Goal: Task Accomplishment & Management: Manage account settings

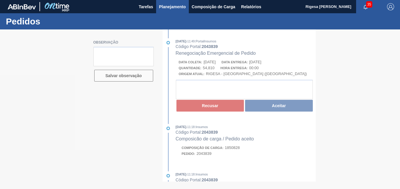
click at [170, 6] on span "Planejamento" at bounding box center [172, 6] width 27 height 7
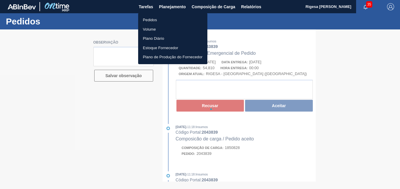
click at [152, 19] on li "Pedidos" at bounding box center [172, 19] width 69 height 9
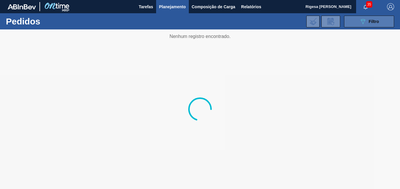
click at [366, 24] on div "089F7B8B-B2A5-4AFE-B5C0-19BA573D28AC Filtro" at bounding box center [369, 21] width 20 height 7
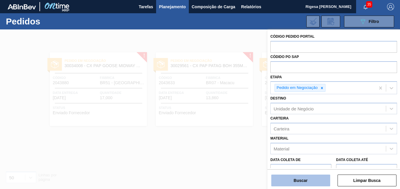
click at [300, 180] on button "Buscar" at bounding box center [300, 180] width 59 height 12
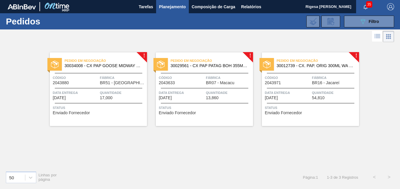
click at [292, 79] on span "Código" at bounding box center [288, 78] width 46 height 6
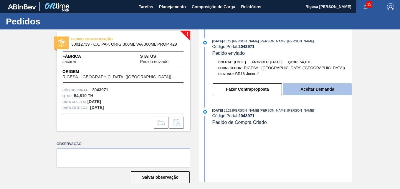
click at [311, 87] on button "Aceitar Demanda" at bounding box center [317, 89] width 69 height 12
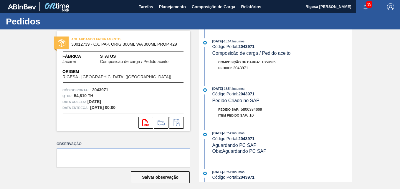
click at [252, 109] on span "5800384669" at bounding box center [251, 109] width 21 height 4
copy span "5800384669"
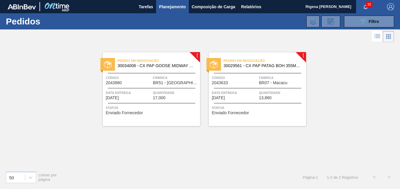
click at [367, 4] on span "35" at bounding box center [369, 4] width 6 height 6
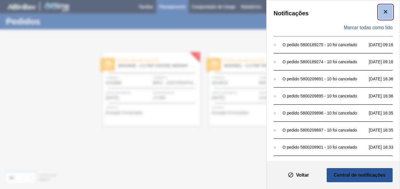
click at [384, 13] on icon "botão de ícone" at bounding box center [385, 11] width 7 height 7
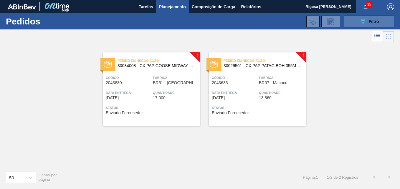
click at [354, 21] on button "089F7B8B-B2A5-4AFE-B5C0-19BA573D28AC Filtro" at bounding box center [369, 22] width 50 height 12
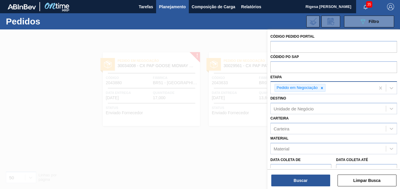
click at [322, 89] on icon at bounding box center [322, 88] width 4 height 4
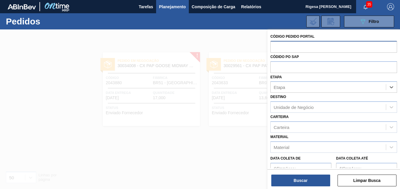
click at [296, 45] on input "text" at bounding box center [333, 46] width 127 height 11
click at [298, 47] on input "text" at bounding box center [333, 46] width 127 height 11
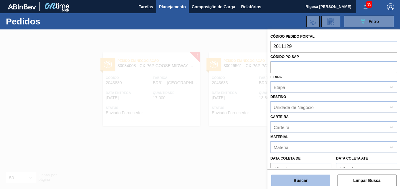
type input "2011129"
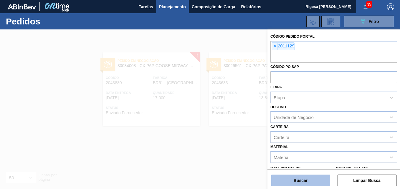
click at [288, 180] on button "Buscar" at bounding box center [300, 180] width 59 height 12
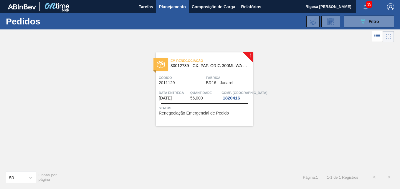
click at [193, 59] on span "Em renegociação" at bounding box center [211, 61] width 82 height 6
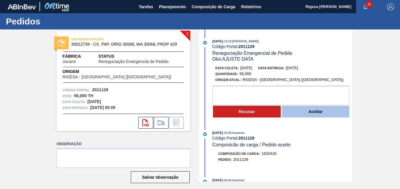
click at [294, 114] on button "Aceitar" at bounding box center [316, 112] width 68 height 12
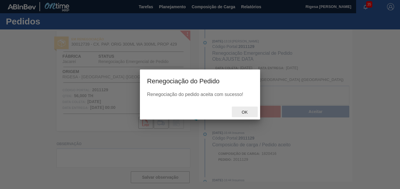
click at [244, 111] on span "Ok" at bounding box center [244, 112] width 15 height 5
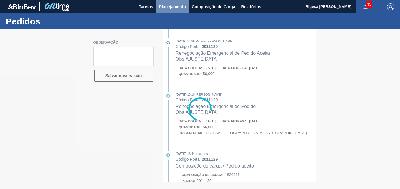
click at [161, 8] on span "Planejamento" at bounding box center [172, 6] width 27 height 7
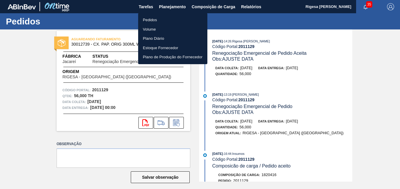
click at [144, 6] on div at bounding box center [200, 94] width 400 height 189
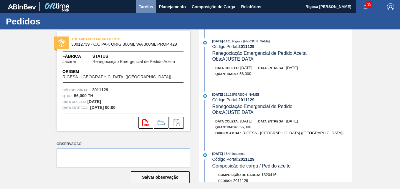
click at [145, 6] on span "Tarefas" at bounding box center [146, 6] width 14 height 7
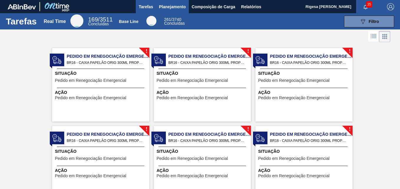
click at [166, 7] on span "Planejamento" at bounding box center [172, 6] width 27 height 7
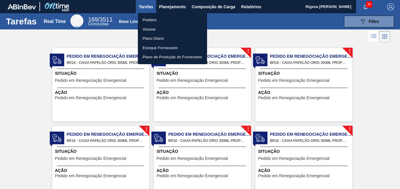
click at [20, 72] on div at bounding box center [200, 94] width 400 height 189
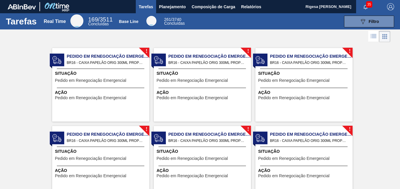
click at [98, 55] on span "Pedido em Renegociação Emergencial" at bounding box center [108, 56] width 82 height 6
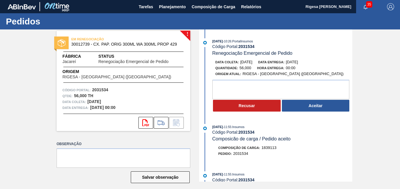
click at [318, 103] on button "Aceitar" at bounding box center [316, 106] width 68 height 12
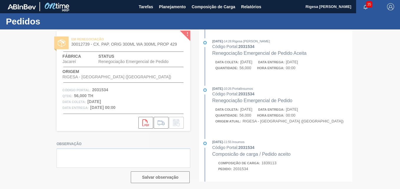
click at [241, 112] on div at bounding box center [200, 108] width 400 height 159
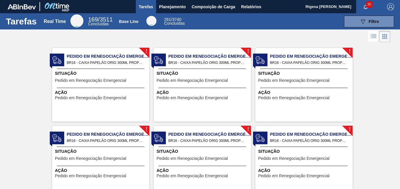
click at [107, 67] on div "! Pedido em Renegociação Emergencial BR16 - CAIXA PAPELÃO ORIG 300ML PROPRIETÁR…" at bounding box center [100, 85] width 97 height 74
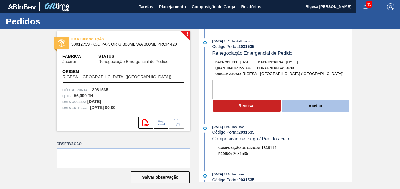
click at [308, 107] on button "Aceitar" at bounding box center [316, 106] width 68 height 12
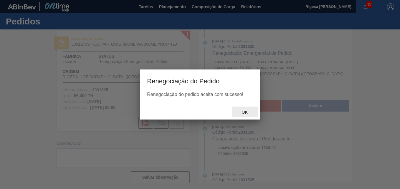
click at [245, 113] on span "Ok" at bounding box center [244, 112] width 15 height 5
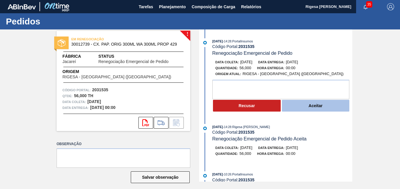
click at [305, 109] on button "Aceitar" at bounding box center [316, 106] width 68 height 12
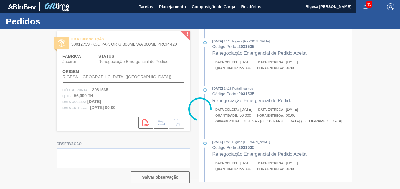
click at [243, 113] on div at bounding box center [200, 108] width 400 height 159
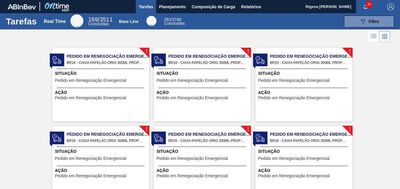
click at [89, 69] on div "! Pedido em Renegociação Emergencial BR16 - CAIXA PAPELÃO ORIG 300ML PROPRIETÁR…" at bounding box center [100, 85] width 97 height 74
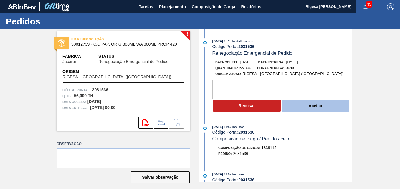
click at [298, 106] on button "Aceitar" at bounding box center [316, 106] width 68 height 12
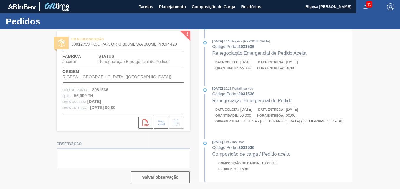
click at [245, 112] on div at bounding box center [200, 108] width 400 height 159
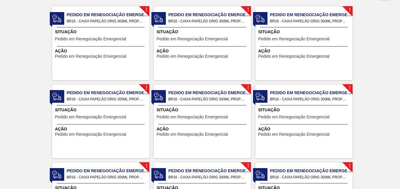
scroll to position [59, 0]
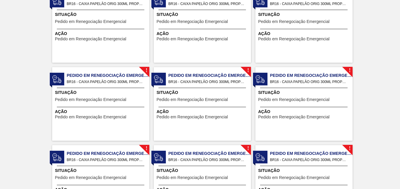
click at [104, 32] on span "Ação" at bounding box center [101, 34] width 93 height 6
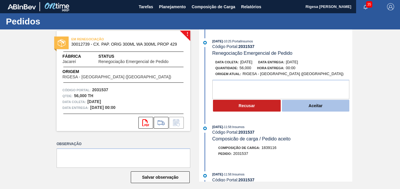
click at [303, 108] on button "Aceitar" at bounding box center [316, 106] width 68 height 12
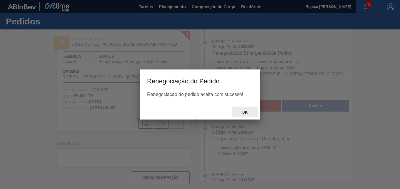
click at [245, 113] on div at bounding box center [200, 108] width 400 height 159
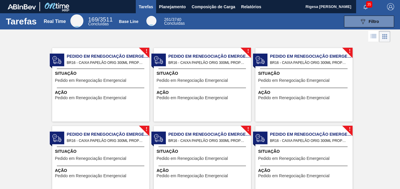
drag, startPoint x: 128, startPoint y: 72, endPoint x: 116, endPoint y: 73, distance: 12.1
click at [116, 73] on span "Situação" at bounding box center [101, 73] width 93 height 6
click at [382, 36] on icon at bounding box center [382, 36] width 1 height 1
click at [372, 36] on icon at bounding box center [373, 35] width 5 height 0
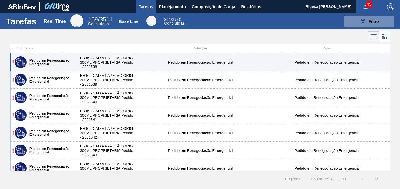
click at [46, 60] on label "Pedido em Renegociação Emergencial" at bounding box center [48, 62] width 44 height 7
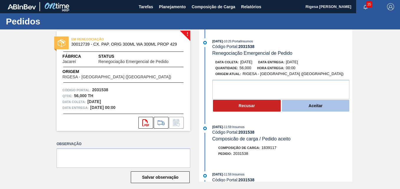
click at [304, 107] on button "Aceitar" at bounding box center [316, 106] width 68 height 12
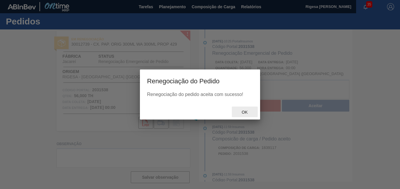
click at [245, 112] on span "Ok" at bounding box center [244, 112] width 15 height 5
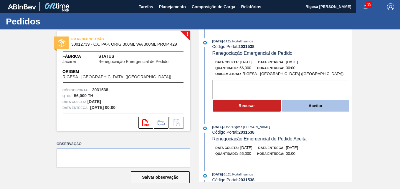
click at [305, 106] on button "Aceitar" at bounding box center [316, 106] width 68 height 12
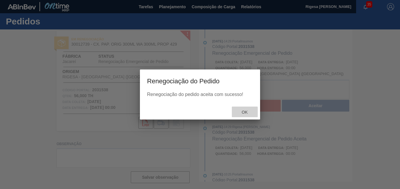
click at [240, 112] on span "Ok" at bounding box center [244, 112] width 15 height 5
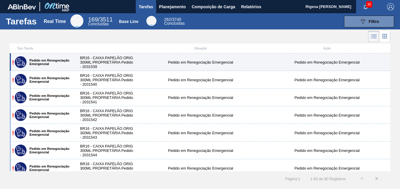
click at [64, 60] on label "Pedido em Renegociação Emergencial" at bounding box center [48, 62] width 44 height 7
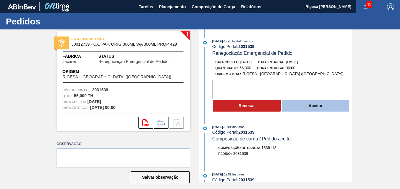
click at [308, 106] on button "Aceitar" at bounding box center [316, 106] width 68 height 12
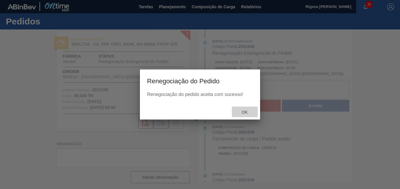
click at [244, 113] on span "Ok" at bounding box center [244, 112] width 15 height 5
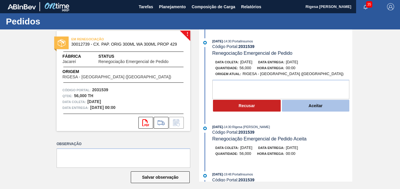
click at [312, 108] on button "Aceitar" at bounding box center [316, 106] width 68 height 12
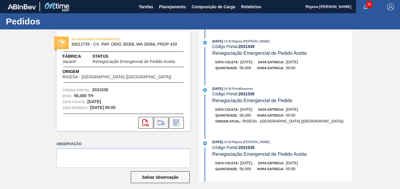
click at [157, 124] on icon at bounding box center [160, 123] width 7 height 4
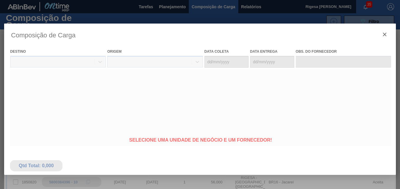
type coleta "24/10/2025"
type entrega "26/10/2025"
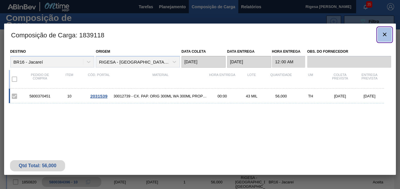
click at [385, 34] on icon "botão de ícone" at bounding box center [384, 34] width 7 height 7
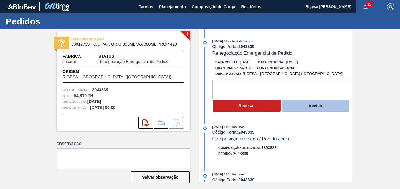
click at [301, 107] on button "Aceitar" at bounding box center [316, 106] width 68 height 12
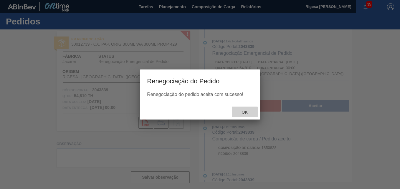
click at [243, 113] on span "Ok" at bounding box center [244, 112] width 15 height 5
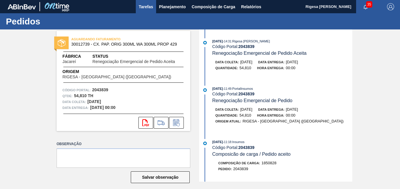
click at [141, 5] on span "Tarefas" at bounding box center [146, 6] width 14 height 7
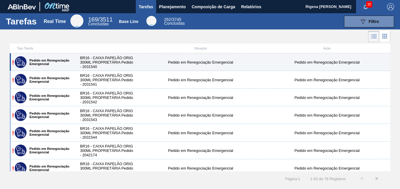
click at [54, 60] on label "Pedido em Renegociação Emergencial" at bounding box center [48, 62] width 44 height 7
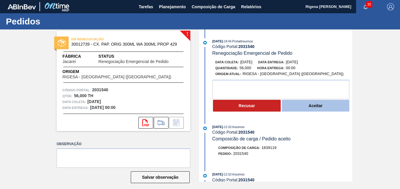
click at [301, 105] on button "Aceitar" at bounding box center [316, 106] width 68 height 12
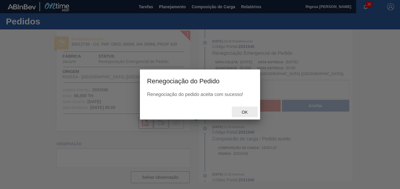
click at [244, 112] on span "Ok" at bounding box center [244, 112] width 15 height 5
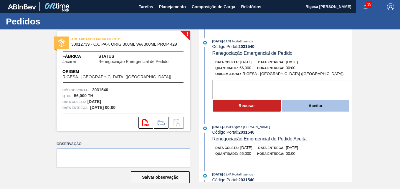
click at [316, 108] on button "Aceitar" at bounding box center [316, 106] width 68 height 12
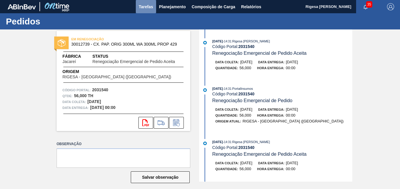
click at [143, 8] on span "Tarefas" at bounding box center [146, 6] width 14 height 7
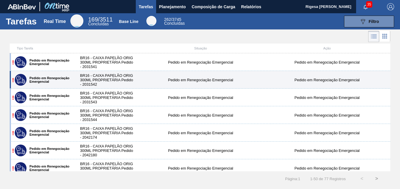
click at [50, 77] on label "Pedido em Renegociação Emergencial" at bounding box center [48, 79] width 44 height 7
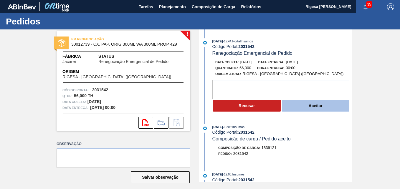
click at [300, 105] on button "Aceitar" at bounding box center [316, 106] width 68 height 12
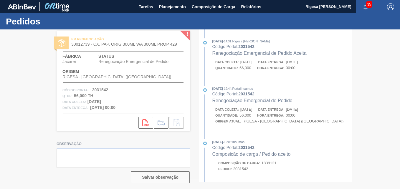
click at [244, 112] on div at bounding box center [200, 108] width 400 height 159
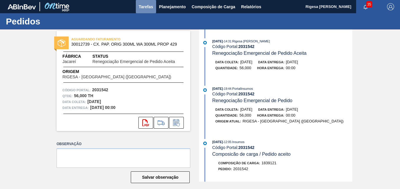
click at [139, 8] on span "Tarefas" at bounding box center [146, 6] width 14 height 7
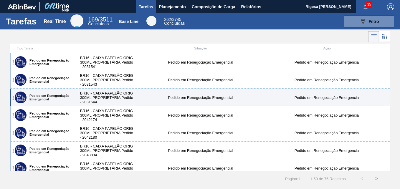
click at [64, 93] on div "! Pedido em Renegociação Emergencial" at bounding box center [42, 97] width 59 height 15
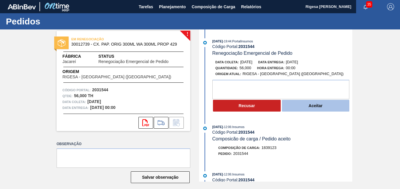
click at [310, 107] on button "Aceitar" at bounding box center [316, 106] width 68 height 12
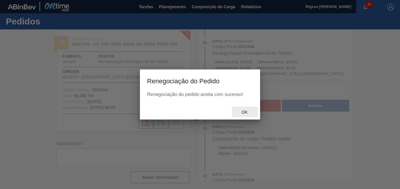
click at [244, 110] on span "Ok" at bounding box center [244, 112] width 15 height 5
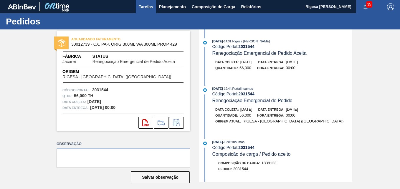
click at [142, 5] on span "Tarefas" at bounding box center [146, 6] width 14 height 7
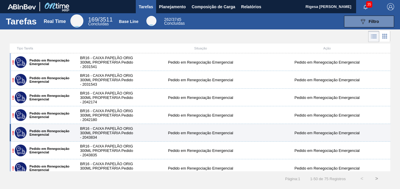
click at [55, 129] on div "! Pedido em Renegociação Emergencial" at bounding box center [42, 132] width 59 height 15
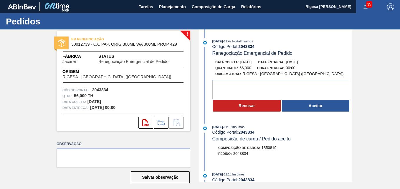
click at [296, 109] on button "Aceitar" at bounding box center [316, 106] width 68 height 12
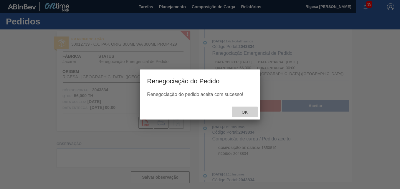
click at [247, 109] on div "Ok" at bounding box center [245, 112] width 26 height 11
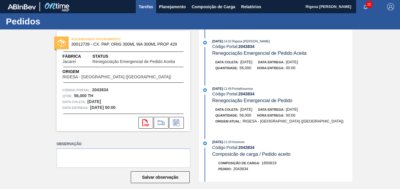
click at [143, 9] on span "Tarefas" at bounding box center [146, 6] width 14 height 7
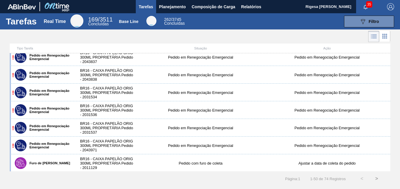
scroll to position [118, 0]
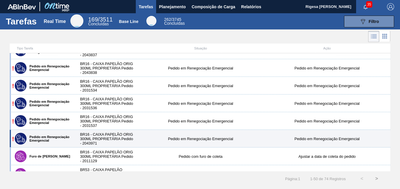
click at [54, 137] on label "Pedido em Renegociação Emergencial" at bounding box center [48, 138] width 44 height 7
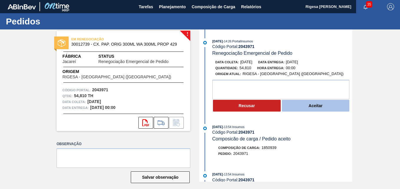
click at [305, 106] on button "Aceitar" at bounding box center [316, 106] width 68 height 12
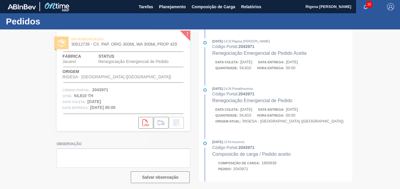
click at [245, 112] on div at bounding box center [200, 108] width 400 height 159
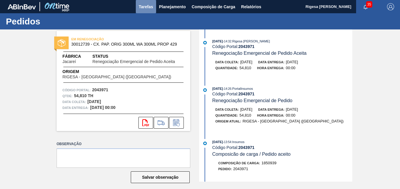
click at [144, 5] on span "Tarefas" at bounding box center [146, 6] width 14 height 7
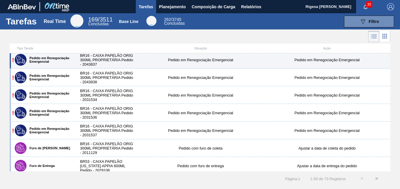
scroll to position [118, 0]
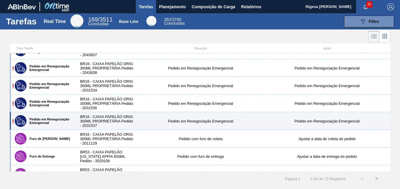
click at [56, 116] on div "! Pedido em Renegociação Emergencial" at bounding box center [42, 121] width 59 height 15
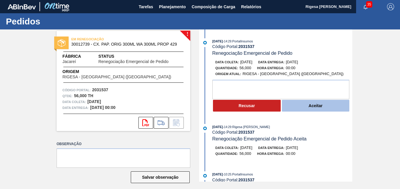
click at [304, 108] on button "Aceitar" at bounding box center [316, 106] width 68 height 12
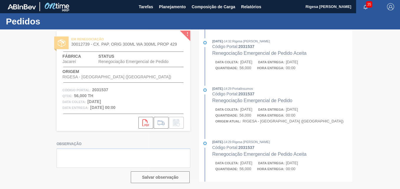
click at [245, 112] on div at bounding box center [200, 108] width 400 height 159
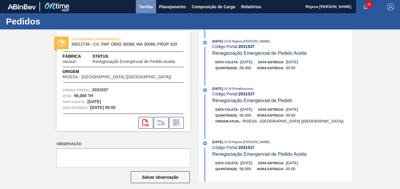
click at [143, 9] on span "Tarefas" at bounding box center [146, 6] width 14 height 7
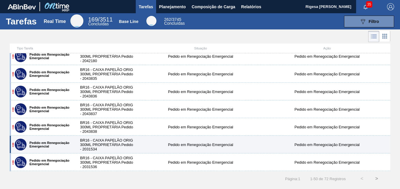
scroll to position [88, 0]
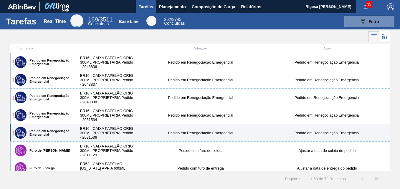
click at [44, 133] on label "Pedido em Renegociação Emergencial" at bounding box center [48, 132] width 44 height 7
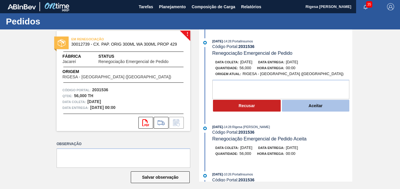
click at [301, 104] on button "Aceitar" at bounding box center [316, 106] width 68 height 12
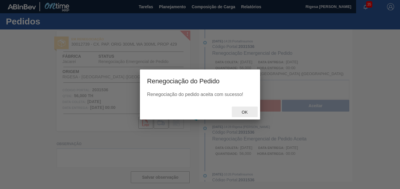
click at [244, 115] on div "Ok" at bounding box center [245, 112] width 26 height 11
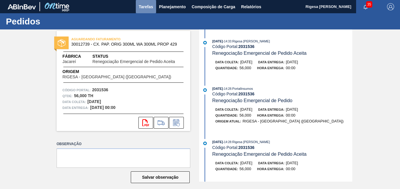
click at [147, 7] on span "Tarefas" at bounding box center [146, 6] width 14 height 7
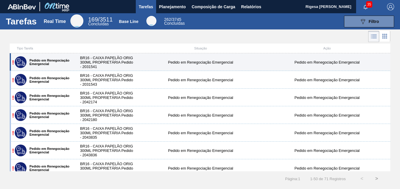
click at [56, 66] on div "! Pedido em Renegociação Emergencial" at bounding box center [42, 62] width 59 height 15
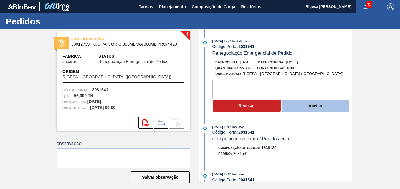
click at [298, 103] on button "Aceitar" at bounding box center [316, 106] width 68 height 12
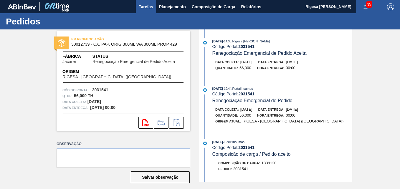
click at [147, 6] on span "Tarefas" at bounding box center [146, 6] width 14 height 7
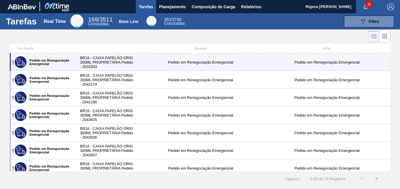
click at [70, 65] on div "! Pedido em Renegociação Emergencial" at bounding box center [42, 62] width 59 height 15
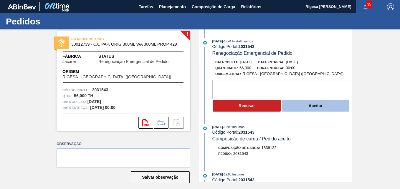
click at [298, 105] on button "Aceitar" at bounding box center [316, 106] width 68 height 12
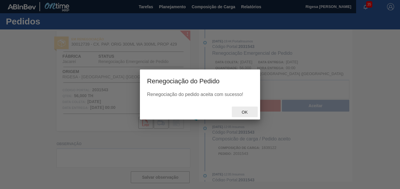
click at [248, 112] on span "Ok" at bounding box center [244, 112] width 15 height 5
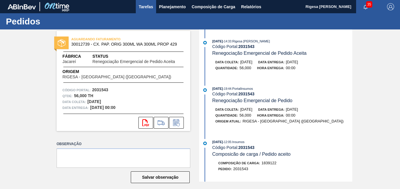
click at [148, 10] on span "Tarefas" at bounding box center [146, 6] width 14 height 7
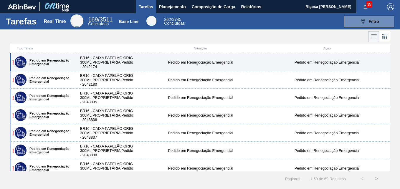
click at [64, 66] on div "! Pedido em Renegociação Emergencial" at bounding box center [42, 62] width 59 height 15
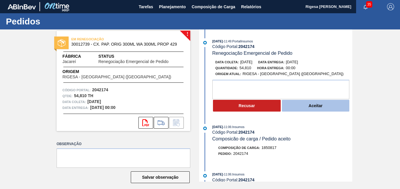
click at [297, 107] on button "Aceitar" at bounding box center [316, 106] width 68 height 12
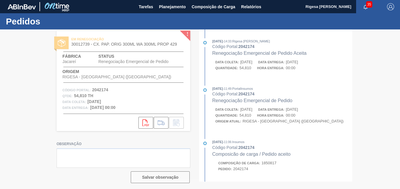
click at [247, 113] on div at bounding box center [200, 108] width 400 height 159
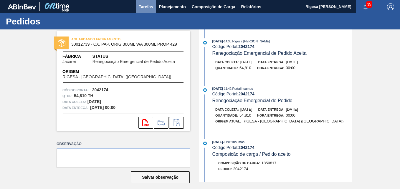
click at [147, 7] on span "Tarefas" at bounding box center [146, 6] width 14 height 7
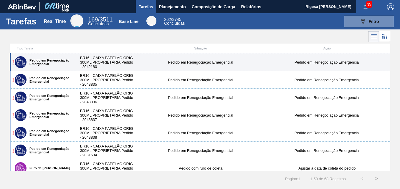
click at [59, 63] on label "Pedido em Renegociação Emergencial" at bounding box center [48, 62] width 44 height 7
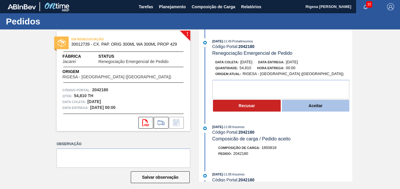
click at [304, 108] on button "Aceitar" at bounding box center [316, 106] width 68 height 12
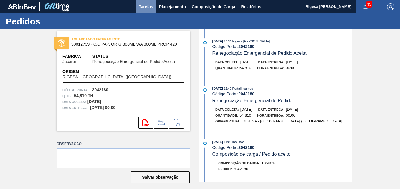
click at [140, 7] on span "Tarefas" at bounding box center [146, 6] width 14 height 7
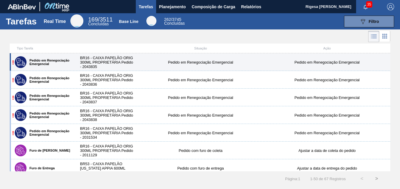
click at [52, 64] on label "Pedido em Renegociação Emergencial" at bounding box center [48, 62] width 44 height 7
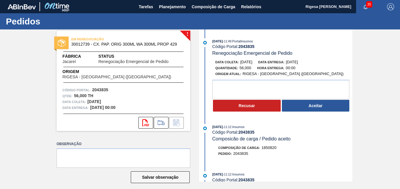
click at [309, 105] on button "Aceitar" at bounding box center [316, 106] width 68 height 12
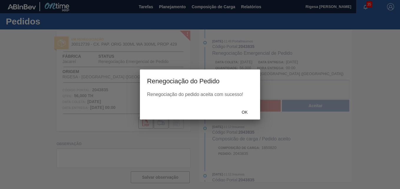
click at [302, 106] on div at bounding box center [200, 94] width 400 height 189
click at [243, 111] on span "Ok" at bounding box center [244, 112] width 15 height 5
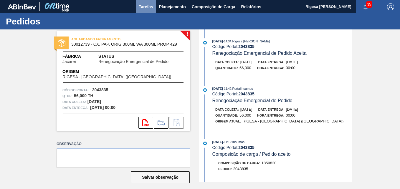
click at [146, 7] on span "Tarefas" at bounding box center [146, 6] width 14 height 7
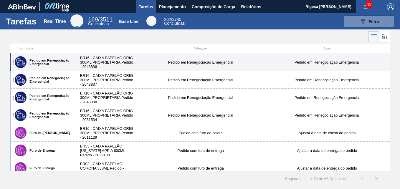
click at [49, 61] on label "Pedido em Renegociação Emergencial" at bounding box center [48, 62] width 44 height 7
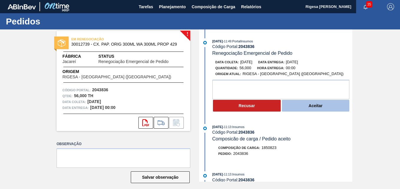
click at [301, 107] on button "Aceitar" at bounding box center [316, 106] width 68 height 12
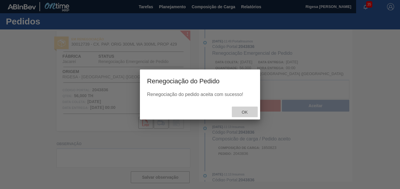
click at [247, 112] on span "Ok" at bounding box center [244, 112] width 15 height 5
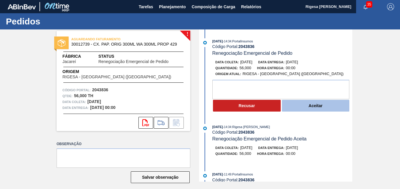
click at [294, 104] on button "Aceitar" at bounding box center [316, 106] width 68 height 12
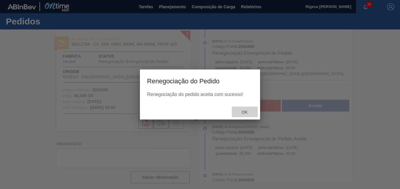
click at [246, 111] on span "Ok" at bounding box center [244, 112] width 15 height 5
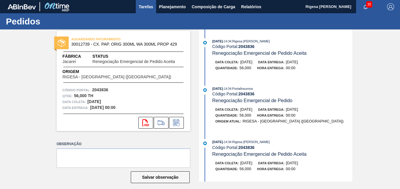
click at [144, 6] on span "Tarefas" at bounding box center [146, 6] width 14 height 7
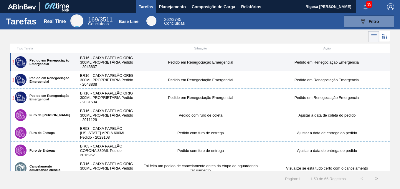
click at [43, 59] on label "Pedido em Renegociação Emergencial" at bounding box center [48, 62] width 44 height 7
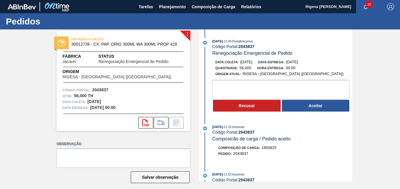
click at [298, 106] on button "Aceitar" at bounding box center [316, 106] width 68 height 12
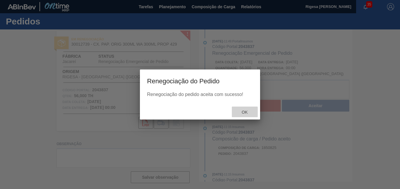
click at [243, 113] on span "Ok" at bounding box center [244, 112] width 15 height 5
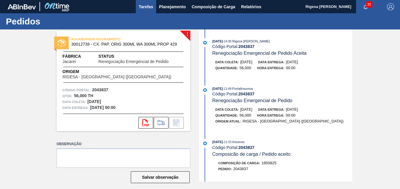
click at [142, 8] on span "Tarefas" at bounding box center [146, 6] width 14 height 7
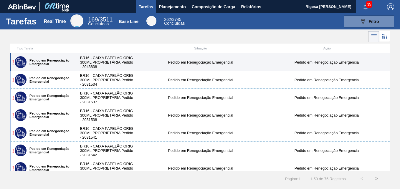
click at [43, 62] on label "Pedido em Renegociação Emergencial" at bounding box center [48, 62] width 44 height 7
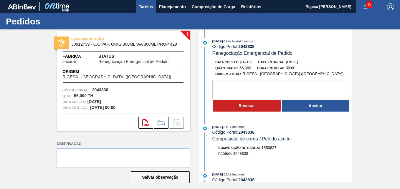
click at [145, 9] on span "Tarefas" at bounding box center [146, 6] width 14 height 7
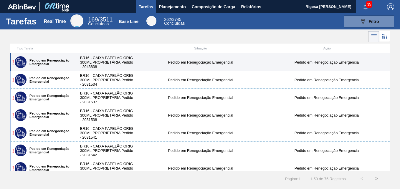
click at [55, 60] on label "Pedido em Renegociação Emergencial" at bounding box center [48, 62] width 44 height 7
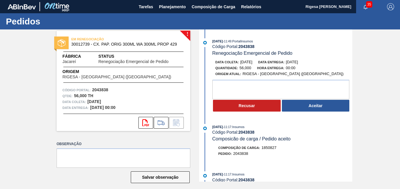
click at [319, 106] on button "Aceitar" at bounding box center [316, 106] width 68 height 12
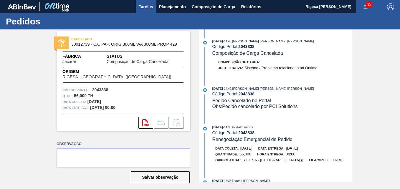
click at [141, 7] on span "Tarefas" at bounding box center [146, 6] width 14 height 7
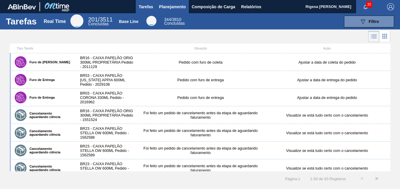
click at [164, 10] on button "Planejamento" at bounding box center [172, 6] width 33 height 13
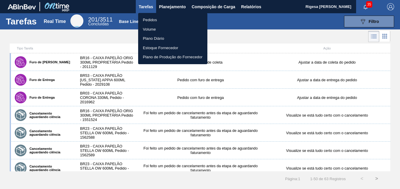
click at [157, 18] on li "Pedidos" at bounding box center [172, 19] width 69 height 9
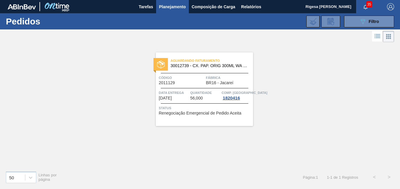
click at [360, 14] on div "089F7B8B-B2A5-4AFE-B5C0-19BA573D28AC Filtro Código Pedido Portal × 2011129 Códi…" at bounding box center [242, 22] width 308 height 18
click at [357, 16] on button "089F7B8B-B2A5-4AFE-B5C0-19BA573D28AC Filtro" at bounding box center [369, 22] width 50 height 12
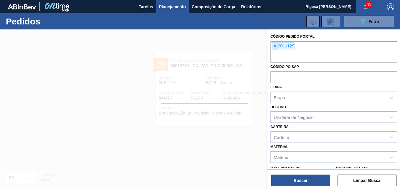
click at [274, 44] on span "×" at bounding box center [275, 46] width 6 height 7
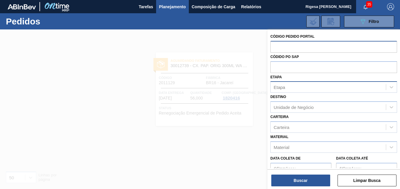
click at [285, 85] on div "Etapa" at bounding box center [278, 87] width 11 height 5
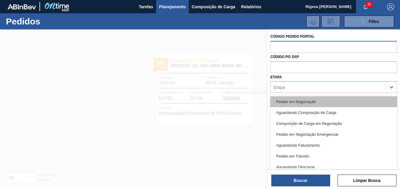
click at [285, 101] on div "Pedido em Negociação" at bounding box center [333, 101] width 127 height 11
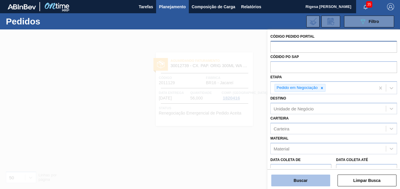
click at [288, 180] on button "Buscar" at bounding box center [300, 180] width 59 height 12
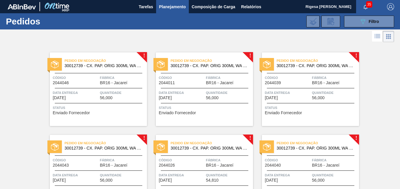
click at [95, 64] on span "30012739 - CX. PAP. ORIG 300ML WA 300ML PROP 429" at bounding box center [103, 66] width 78 height 4
click at [95, 86] on div "Pedido em Negociação 30012739 - CX. PAP. ORIG 300ML WA 300ML PROP 429 Código 20…" at bounding box center [98, 89] width 97 height 74
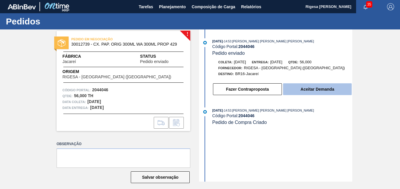
click at [302, 88] on button "Aceitar Demanda" at bounding box center [317, 89] width 69 height 12
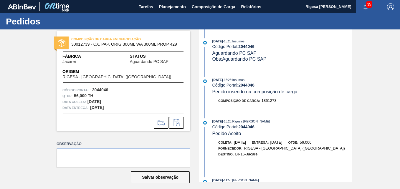
scroll to position [5, 0]
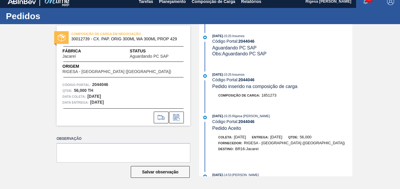
drag, startPoint x: 19, startPoint y: 67, endPoint x: 19, endPoint y: 62, distance: 5.0
click at [19, 67] on div "COMPOSIÇÃO DE CARGA EM NEGOCIAÇÃO 30012739 - CX. PAP. ORIG 300ML WA 300ML PROP …" at bounding box center [200, 100] width 400 height 152
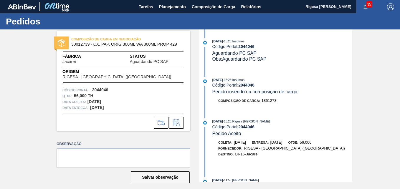
click at [249, 58] on span "Obs: Aguardando PC SAP" at bounding box center [239, 58] width 54 height 5
click at [269, 60] on div "Obs: Aguardando PC SAP" at bounding box center [282, 59] width 140 height 6
click at [249, 46] on strong "2044046" at bounding box center [246, 46] width 16 height 5
copy strong "2044046"
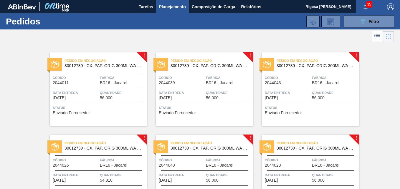
click at [86, 88] on div "Pedido em Negociação 30012739 - CX. PAP. ORIG 300ML WA 300ML PROP 429 Código 20…" at bounding box center [98, 89] width 97 height 74
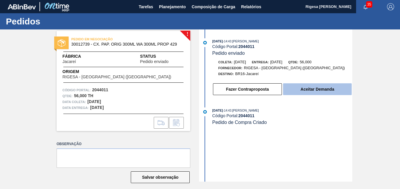
click at [297, 87] on button "Aceitar Demanda" at bounding box center [317, 89] width 69 height 12
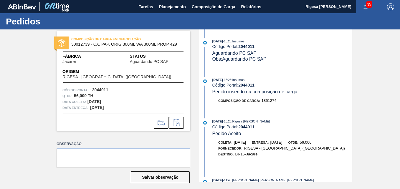
click at [246, 46] on strong "2044011" at bounding box center [246, 46] width 16 height 5
copy strong "2044011"
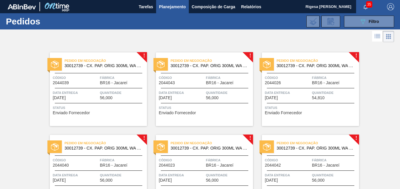
click at [85, 75] on span "Código" at bounding box center [76, 78] width 46 height 6
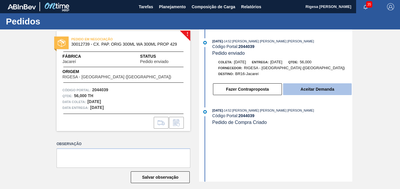
click at [322, 90] on button "Aceitar Demanda" at bounding box center [317, 89] width 69 height 12
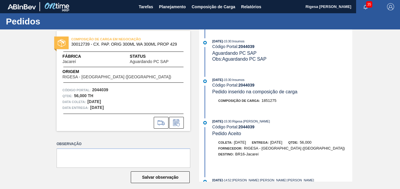
click at [246, 46] on strong "2044039" at bounding box center [246, 46] width 16 height 5
copy strong "2044039"
click at [232, 68] on div "01/10/2025 - 15:30 : Insumos Código Portal: 2044039 Aguardando PC SAP Obs: Agua…" at bounding box center [276, 53] width 152 height 30
click at [147, 5] on span "Tarefas" at bounding box center [146, 6] width 14 height 7
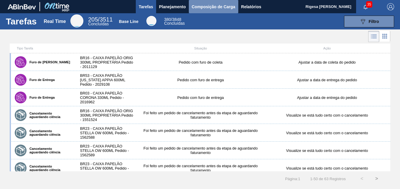
click at [201, 7] on span "Composição de Carga" at bounding box center [214, 6] width 44 height 7
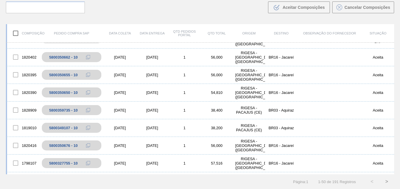
scroll to position [441, 0]
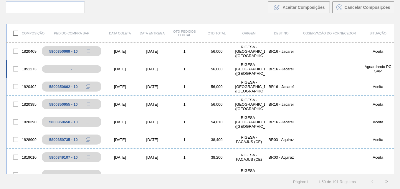
click at [16, 68] on div at bounding box center [15, 69] width 12 height 12
click at [71, 69] on div "-" at bounding box center [76, 69] width 69 height 10
click at [73, 68] on div "-" at bounding box center [76, 69] width 69 height 10
click at [74, 68] on div "-" at bounding box center [76, 69] width 69 height 10
drag, startPoint x: 74, startPoint y: 68, endPoint x: 91, endPoint y: 69, distance: 17.1
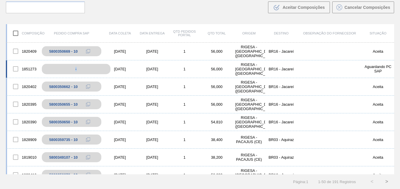
click at [91, 69] on div "-" at bounding box center [76, 69] width 69 height 10
click at [14, 69] on div at bounding box center [15, 69] width 12 height 12
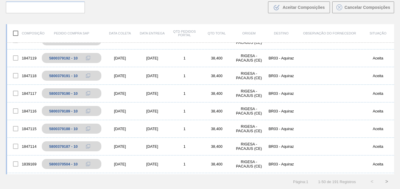
scroll to position [0, 0]
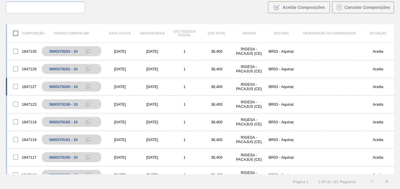
click at [14, 87] on div at bounding box center [15, 86] width 12 height 12
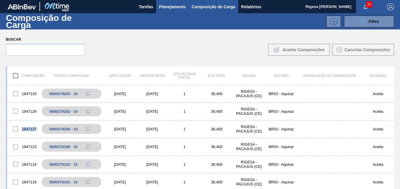
click at [170, 6] on span "Planejamento" at bounding box center [172, 6] width 27 height 7
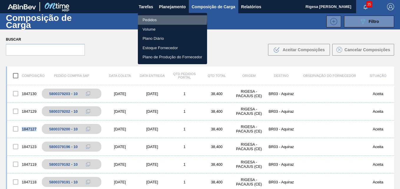
click at [151, 18] on li "Pedidos" at bounding box center [172, 19] width 69 height 9
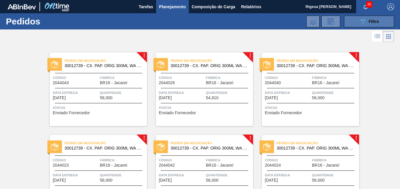
click at [366, 20] on div "089F7B8B-B2A5-4AFE-B5C0-19BA573D28AC Filtro" at bounding box center [369, 21] width 20 height 7
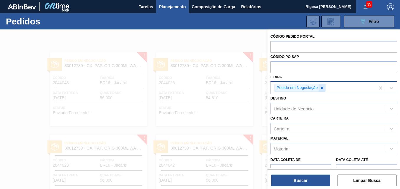
click at [321, 87] on icon at bounding box center [322, 88] width 4 height 4
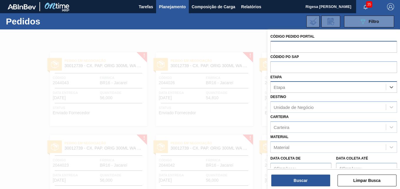
click at [305, 46] on input "text" at bounding box center [333, 46] width 127 height 11
paste input "2044046"
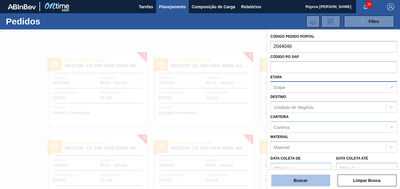
type input "2044046"
click at [297, 179] on button "Buscar" at bounding box center [300, 180] width 59 height 12
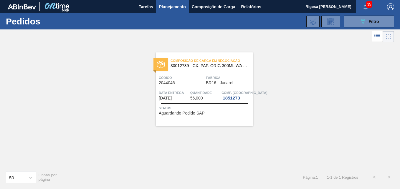
click at [182, 75] on div "Composição de Carga em Negociação 30012739 - CX. PAP. ORIG 300ML WA 300ML PROP …" at bounding box center [204, 89] width 97 height 74
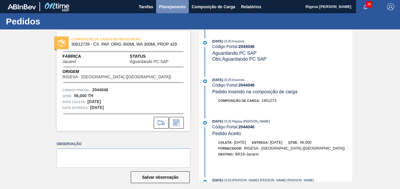
click at [170, 11] on button "Planejamento" at bounding box center [172, 6] width 33 height 13
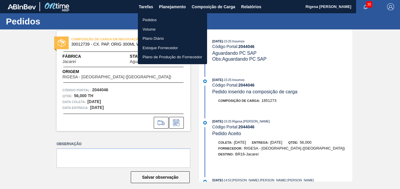
click at [153, 19] on li "Pedidos" at bounding box center [172, 19] width 69 height 9
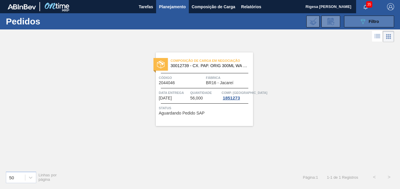
click at [359, 19] on icon "089F7B8B-B2A5-4AFE-B5C0-19BA573D28AC" at bounding box center [362, 21] width 7 height 7
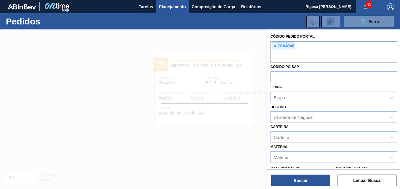
click at [273, 45] on span "×" at bounding box center [275, 46] width 6 height 7
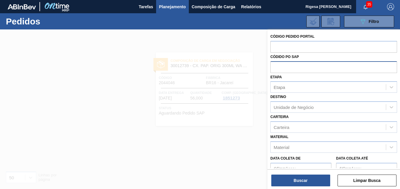
click at [281, 65] on input "text" at bounding box center [333, 66] width 127 height 11
click at [284, 67] on input "text" at bounding box center [333, 66] width 127 height 11
click at [292, 87] on div "Etapa" at bounding box center [327, 87] width 115 height 9
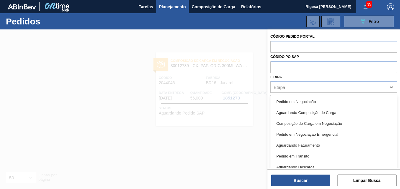
click at [293, 98] on div "Pedido em Negociação" at bounding box center [333, 101] width 127 height 11
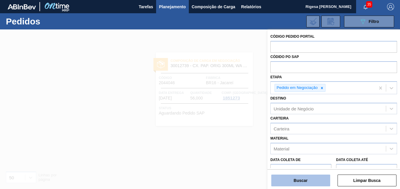
click at [302, 178] on button "Buscar" at bounding box center [300, 180] width 59 height 12
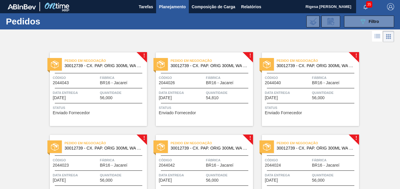
click at [76, 71] on div "Pedido em Negociação 30012739 - CX. PAP. ORIG 300ML WA 300ML PROP 429 Código 20…" at bounding box center [98, 89] width 97 height 74
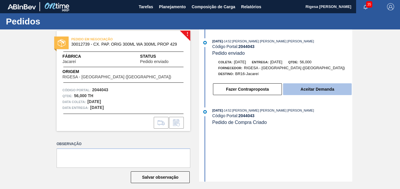
click at [311, 90] on button "Aceitar Demanda" at bounding box center [317, 89] width 69 height 12
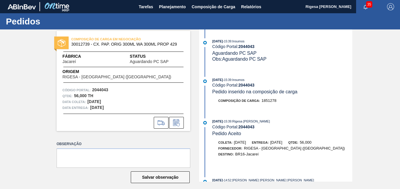
click at [249, 44] on strong "2044043" at bounding box center [246, 46] width 16 height 5
copy strong "2044043"
click at [167, 7] on span "Planejamento" at bounding box center [172, 6] width 27 height 7
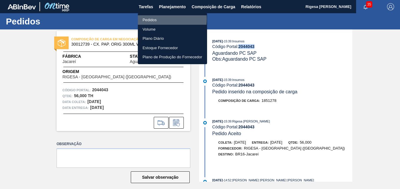
click at [151, 19] on li "Pedidos" at bounding box center [172, 19] width 69 height 9
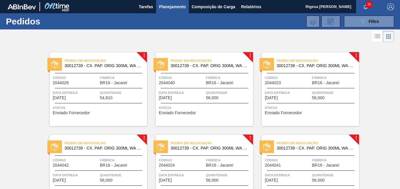
click at [102, 73] on div at bounding box center [98, 73] width 87 height 0
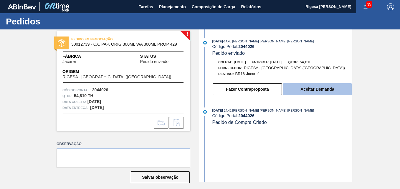
click at [318, 87] on button "Aceitar Demanda" at bounding box center [317, 89] width 69 height 12
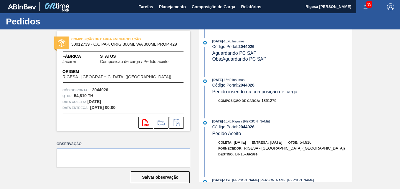
click at [246, 46] on strong "2044026" at bounding box center [246, 46] width 16 height 5
copy strong "2044026"
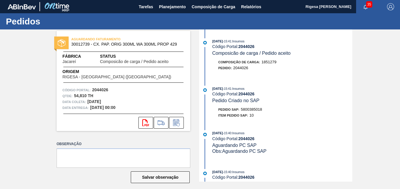
click at [250, 109] on span "5800385018" at bounding box center [251, 109] width 21 height 4
copy span "5800385018"
click at [167, 7] on span "Planejamento" at bounding box center [172, 6] width 27 height 7
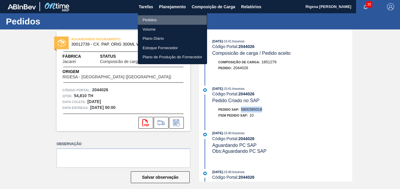
click at [153, 21] on li "Pedidos" at bounding box center [172, 19] width 69 height 9
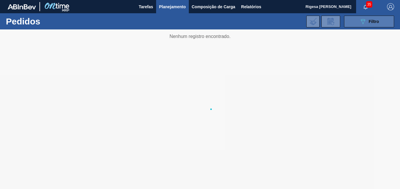
click at [358, 22] on button "089F7B8B-B2A5-4AFE-B5C0-19BA573D28AC Filtro" at bounding box center [369, 22] width 50 height 12
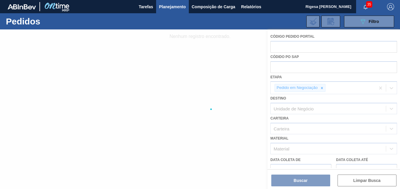
click at [322, 88] on div at bounding box center [200, 108] width 400 height 159
click at [299, 47] on div at bounding box center [200, 108] width 400 height 159
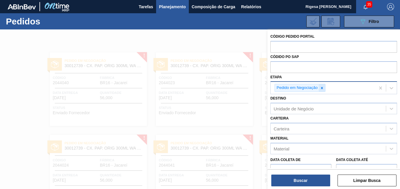
click at [322, 87] on icon at bounding box center [321, 88] width 2 height 2
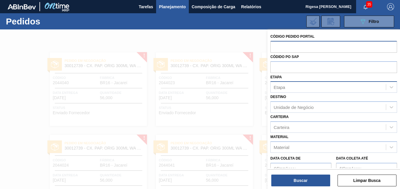
click at [297, 47] on input "text" at bounding box center [333, 46] width 127 height 11
paste input "2044043"
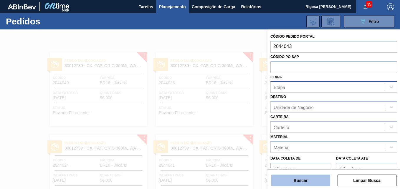
type input "2044043"
click at [297, 179] on button "Buscar" at bounding box center [300, 180] width 59 height 12
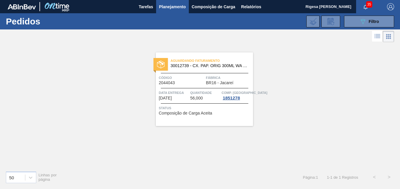
click at [186, 63] on span "Aguardando Faturamento" at bounding box center [211, 61] width 82 height 6
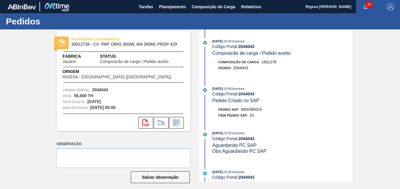
click at [247, 108] on span "5800385015" at bounding box center [251, 109] width 21 height 4
copy span "5800385015"
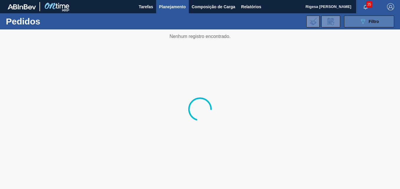
click at [364, 22] on icon "089F7B8B-B2A5-4AFE-B5C0-19BA573D28AC" at bounding box center [362, 21] width 7 height 7
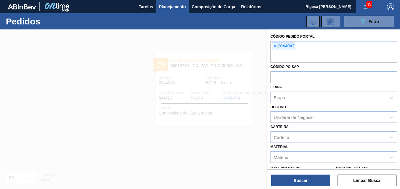
click at [274, 46] on span "×" at bounding box center [275, 46] width 6 height 7
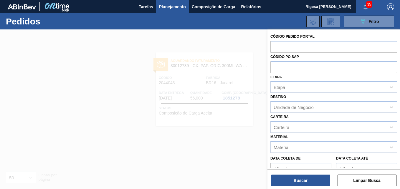
click at [274, 46] on input "text" at bounding box center [333, 46] width 127 height 11
paste input "2044039"
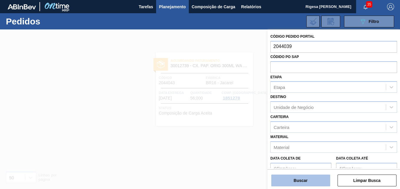
type input "2044039"
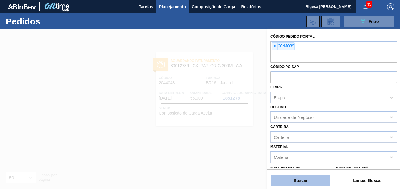
click at [282, 183] on button "Buscar" at bounding box center [300, 180] width 59 height 12
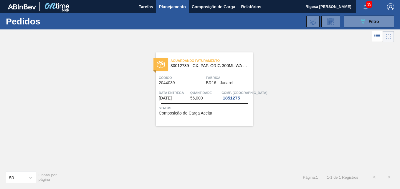
click at [198, 61] on span "Aguardando Faturamento" at bounding box center [211, 61] width 82 height 6
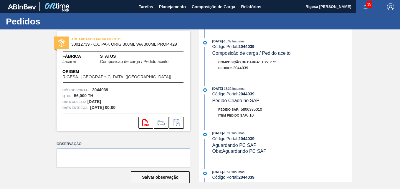
click at [249, 109] on span "5800385010" at bounding box center [251, 109] width 21 height 4
copy span "5800385010"
click at [162, 9] on span "Planejamento" at bounding box center [172, 6] width 27 height 7
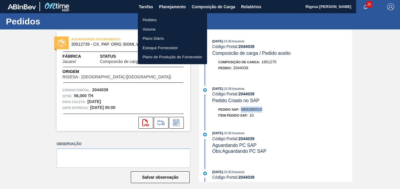
click at [161, 19] on li "Pedidos" at bounding box center [172, 19] width 69 height 9
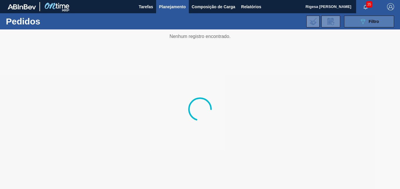
click at [360, 22] on icon "089F7B8B-B2A5-4AFE-B5C0-19BA573D28AC" at bounding box center [362, 21] width 7 height 7
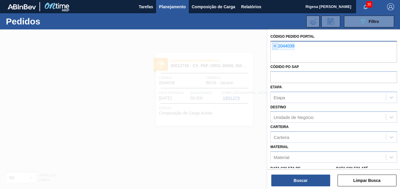
click at [275, 46] on span "×" at bounding box center [275, 46] width 6 height 7
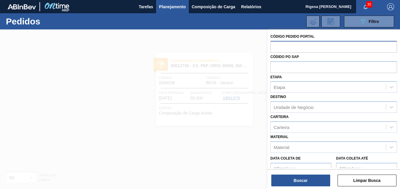
paste input "2044011"
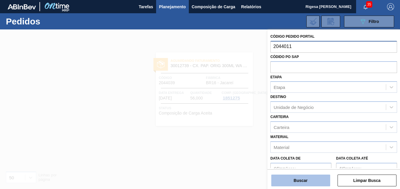
type input "2044011"
click at [292, 178] on button "Buscar" at bounding box center [300, 180] width 59 height 12
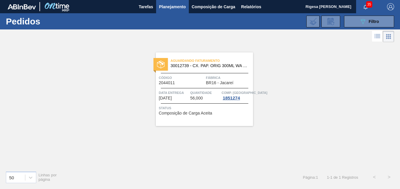
click at [200, 68] on span "30012739 - CX. PAP. ORIG 300ML WA 300ML PROP 429" at bounding box center [209, 66] width 78 height 4
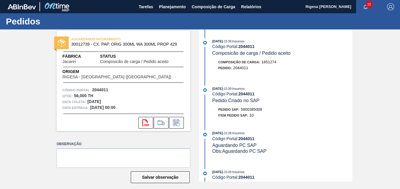
click at [247, 108] on span "5800385008" at bounding box center [251, 109] width 21 height 4
copy span "5800385008"
click at [166, 5] on span "Planejamento" at bounding box center [172, 6] width 27 height 7
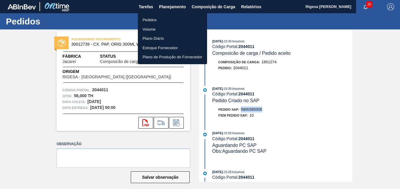
click at [151, 20] on li "Pedidos" at bounding box center [172, 19] width 69 height 9
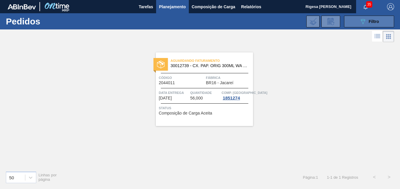
click at [374, 22] on span "Filtro" at bounding box center [373, 21] width 10 height 5
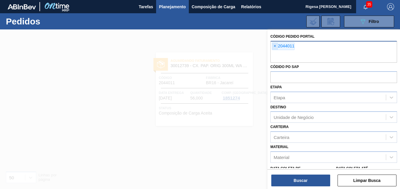
click at [273, 47] on span "×" at bounding box center [275, 46] width 6 height 7
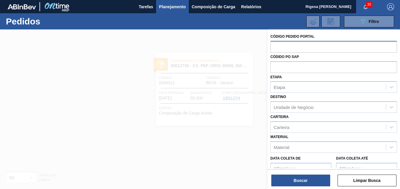
click at [276, 47] on input "text" at bounding box center [333, 46] width 127 height 11
paste input "2044046"
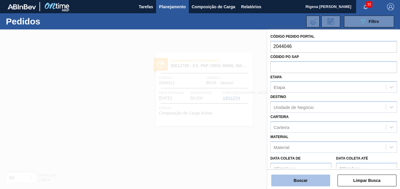
type input "2044046"
click at [300, 182] on button "Buscar" at bounding box center [300, 180] width 59 height 12
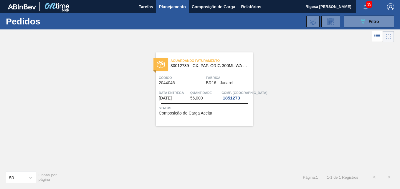
click at [196, 64] on span "Aguardando Faturamento" at bounding box center [211, 61] width 82 height 6
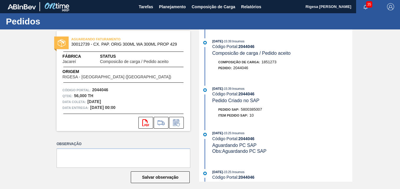
click at [254, 108] on span "5800385007" at bounding box center [251, 109] width 21 height 4
copy span "5800385007"
click at [164, 8] on span "Planejamento" at bounding box center [172, 6] width 27 height 7
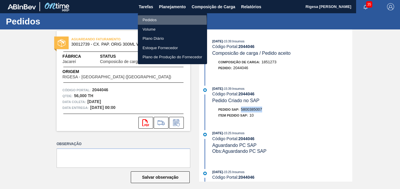
click at [153, 21] on li "Pedidos" at bounding box center [172, 19] width 69 height 9
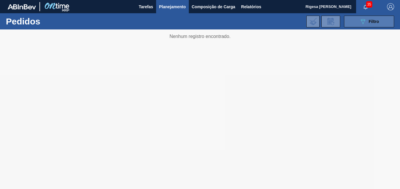
click at [369, 21] on span "Filtro" at bounding box center [373, 21] width 10 height 5
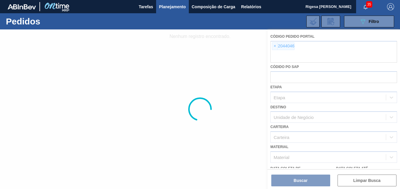
click at [273, 45] on div at bounding box center [200, 108] width 400 height 159
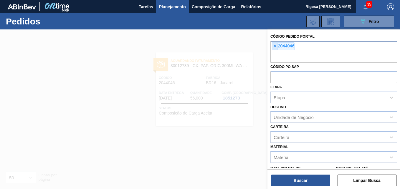
click at [275, 46] on span "×" at bounding box center [275, 46] width 6 height 7
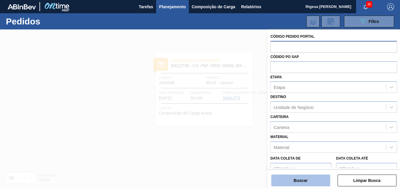
click at [291, 183] on button "Buscar" at bounding box center [300, 180] width 59 height 12
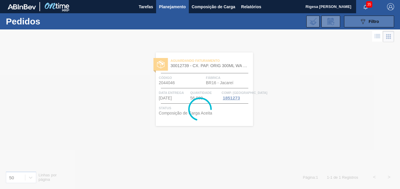
click at [360, 25] on button "089F7B8B-B2A5-4AFE-B5C0-19BA573D28AC Filtro" at bounding box center [369, 22] width 50 height 12
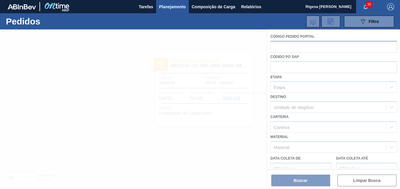
click at [287, 106] on div at bounding box center [200, 108] width 400 height 159
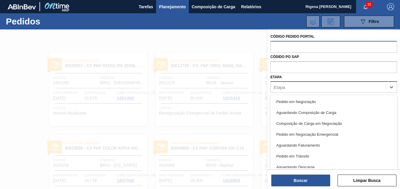
click at [288, 85] on div "Etapa" at bounding box center [327, 87] width 115 height 9
click at [288, 100] on div "Pedido em Negociação" at bounding box center [333, 101] width 127 height 11
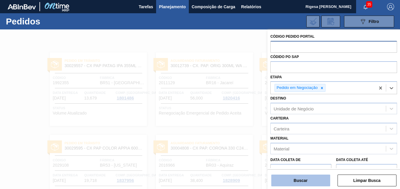
click at [301, 183] on button "Buscar" at bounding box center [300, 180] width 59 height 12
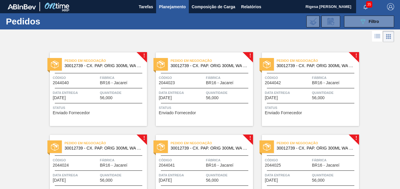
click at [87, 66] on span "30012739 - CX. PAP. ORIG 300ML WA 300ML PROP 429" at bounding box center [103, 66] width 78 height 4
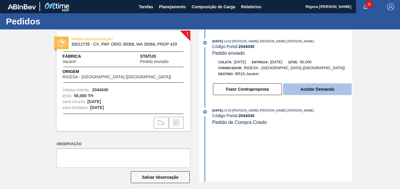
click at [296, 91] on button "Aceitar Demanda" at bounding box center [317, 89] width 69 height 12
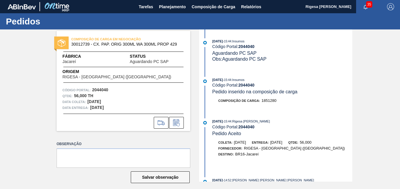
click at [243, 46] on strong "2044040" at bounding box center [246, 46] width 16 height 5
copy strong "2044040"
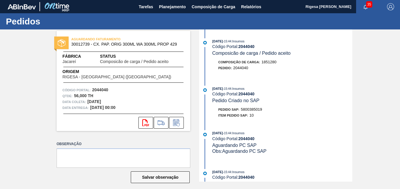
click at [252, 109] on span "5800385019" at bounding box center [251, 109] width 21 height 4
copy span "5800385019"
click at [166, 6] on span "Planejamento" at bounding box center [172, 6] width 27 height 7
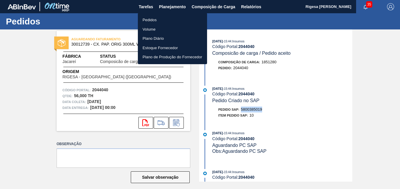
click at [151, 20] on li "Pedidos" at bounding box center [172, 19] width 69 height 9
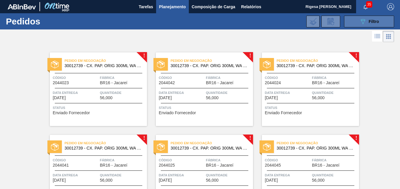
click at [348, 23] on button "089F7B8B-B2A5-4AFE-B5C0-19BA573D28AC Filtro" at bounding box center [369, 22] width 50 height 12
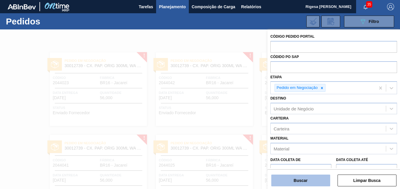
click at [306, 183] on button "Buscar" at bounding box center [300, 180] width 59 height 12
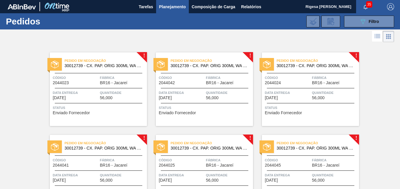
click at [85, 64] on span "30012739 - CX. PAP. ORIG 300ML WA 300ML PROP 429" at bounding box center [103, 66] width 78 height 4
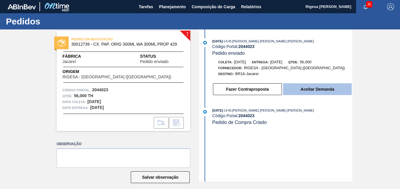
click at [320, 89] on button "Aceitar Demanda" at bounding box center [317, 89] width 69 height 12
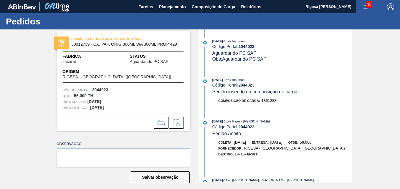
click at [247, 46] on strong "2044023" at bounding box center [246, 46] width 16 height 5
copy strong "2044023"
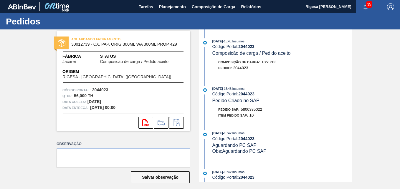
click at [247, 109] on span "5800385022" at bounding box center [251, 109] width 21 height 4
copy span "5800385022"
click at [168, 8] on span "Planejamento" at bounding box center [172, 6] width 27 height 7
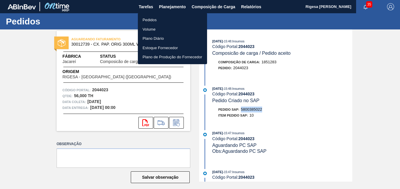
click at [151, 19] on li "Pedidos" at bounding box center [172, 19] width 69 height 9
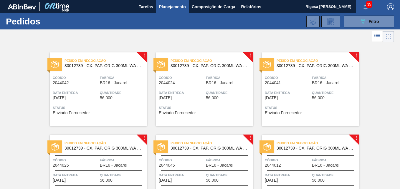
click at [79, 80] on span "Código" at bounding box center [76, 78] width 46 height 6
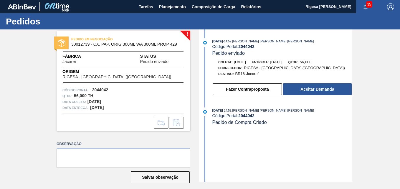
click at [246, 46] on strong "2044042" at bounding box center [246, 46] width 16 height 5
copy strong "2044042"
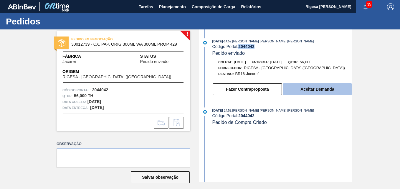
click at [294, 89] on button "Aceitar Demanda" at bounding box center [317, 89] width 69 height 12
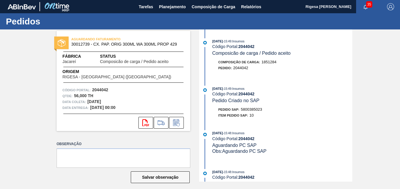
click at [254, 110] on span "5800385023" at bounding box center [251, 109] width 21 height 4
copy span "5800385023"
click at [160, 6] on span "Planejamento" at bounding box center [172, 6] width 27 height 7
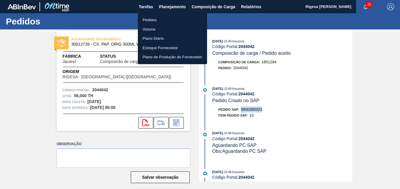
click at [150, 18] on li "Pedidos" at bounding box center [172, 19] width 69 height 9
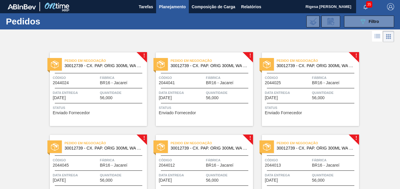
click at [86, 74] on div "Pedido em Negociação 30012739 - CX. PAP. ORIG 300ML WA 300ML PROP 429 Código 20…" at bounding box center [98, 89] width 97 height 74
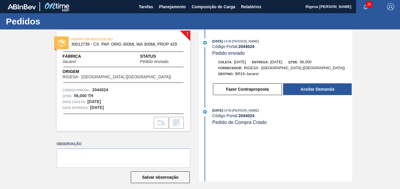
click at [244, 44] on strong "2044024" at bounding box center [246, 46] width 16 height 5
copy strong "2044024"
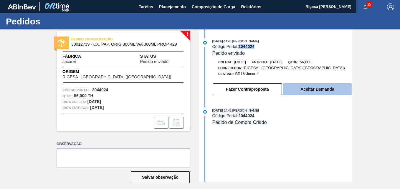
click at [300, 87] on button "Aceitar Demanda" at bounding box center [317, 89] width 69 height 12
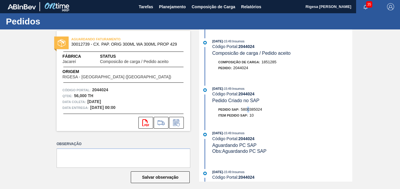
click at [249, 110] on span "5800385024" at bounding box center [251, 109] width 21 height 4
click at [248, 110] on span "5800385024" at bounding box center [251, 109] width 21 height 4
click at [250, 109] on span "5800385024" at bounding box center [251, 109] width 21 height 4
copy span "5800385024"
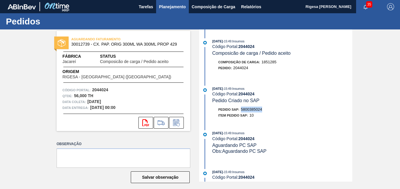
click at [162, 8] on span "Planejamento" at bounding box center [172, 6] width 27 height 7
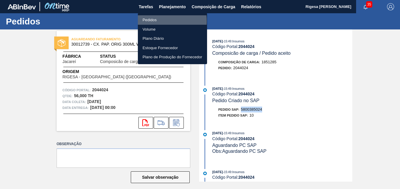
click at [154, 21] on li "Pedidos" at bounding box center [172, 19] width 69 height 9
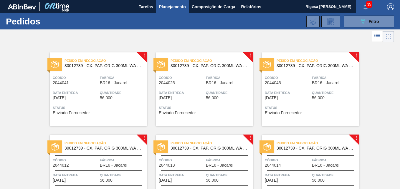
click at [81, 79] on span "Código" at bounding box center [76, 78] width 46 height 6
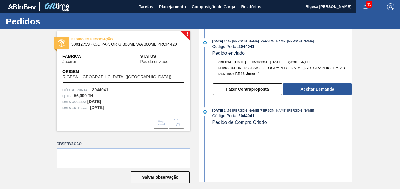
click at [251, 46] on strong "2044041" at bounding box center [246, 46] width 16 height 5
copy strong "2044041"
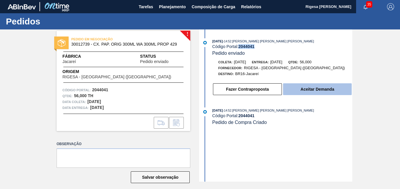
click at [307, 88] on button "Aceitar Demanda" at bounding box center [317, 89] width 69 height 12
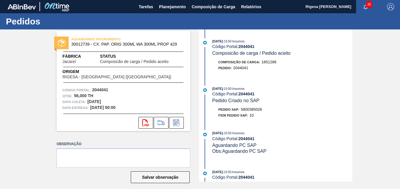
click at [255, 109] on span "5800385026" at bounding box center [251, 109] width 21 height 4
copy span "5800385026"
click at [161, 9] on span "Planejamento" at bounding box center [172, 6] width 27 height 7
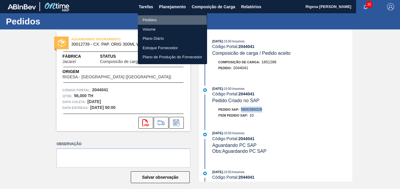
click at [152, 22] on li "Pedidos" at bounding box center [172, 19] width 69 height 9
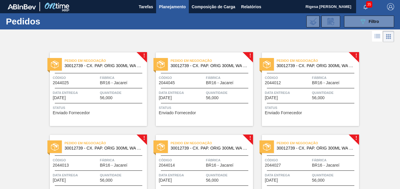
click at [92, 73] on div "Pedido em Negociação 30012739 - CX. PAP. ORIG 300ML WA 300ML PROP 429 Código 20…" at bounding box center [98, 89] width 97 height 74
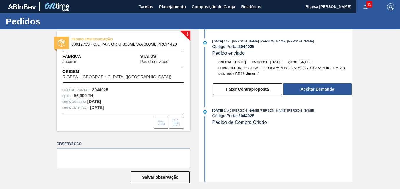
click at [250, 46] on strong "2044025" at bounding box center [246, 46] width 16 height 5
copy strong "2044025"
click at [251, 45] on strong "2044025" at bounding box center [246, 46] width 16 height 5
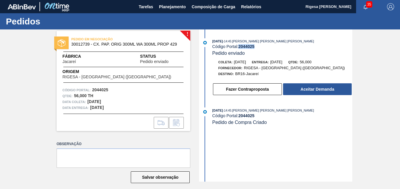
click at [251, 45] on strong "2044025" at bounding box center [246, 46] width 16 height 5
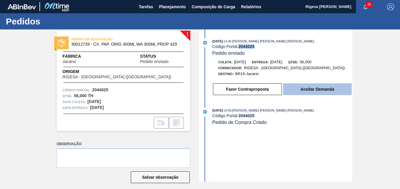
click at [315, 90] on button "Aceitar Demanda" at bounding box center [317, 89] width 69 height 12
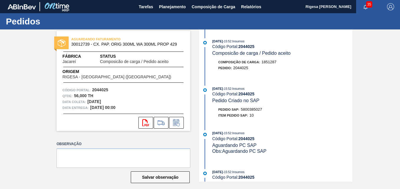
click at [253, 109] on span "5800385027" at bounding box center [251, 109] width 21 height 4
click at [250, 109] on span "5800385028" at bounding box center [251, 109] width 21 height 4
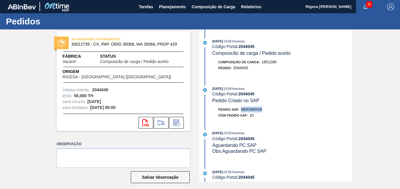
click at [250, 109] on span "5800385028" at bounding box center [251, 109] width 21 height 4
copy span "5800385028"
click at [169, 5] on span "Planejamento" at bounding box center [172, 6] width 27 height 7
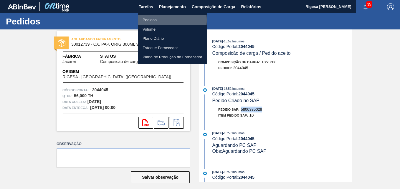
click at [153, 20] on li "Pedidos" at bounding box center [172, 19] width 69 height 9
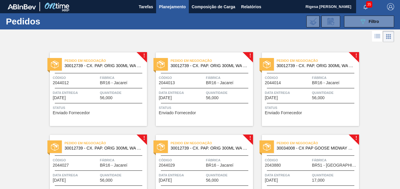
click at [89, 79] on span "Código" at bounding box center [76, 78] width 46 height 6
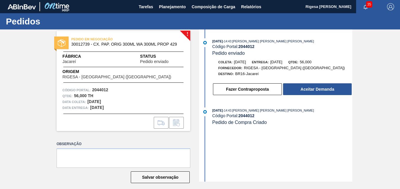
click at [244, 47] on strong "2044012" at bounding box center [246, 46] width 16 height 5
copy strong "2044012"
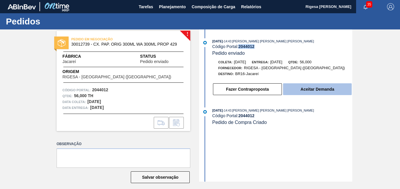
click at [299, 87] on button "Aceitar Demanda" at bounding box center [317, 89] width 69 height 12
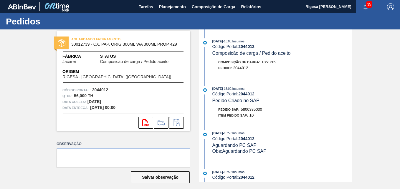
click at [248, 108] on span "5800385030" at bounding box center [251, 109] width 21 height 4
copy span "5800385030"
click at [169, 6] on span "Planejamento" at bounding box center [172, 6] width 27 height 7
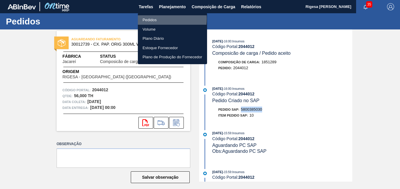
click at [153, 19] on li "Pedidos" at bounding box center [172, 19] width 69 height 9
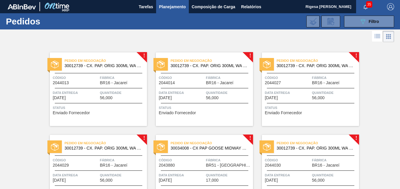
click at [84, 79] on span "Código" at bounding box center [76, 78] width 46 height 6
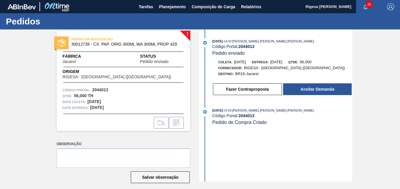
click at [213, 47] on div "Código Portal: 2044013" at bounding box center [282, 46] width 140 height 5
click at [247, 46] on strong "2044013" at bounding box center [246, 46] width 16 height 5
copy strong "2044013"
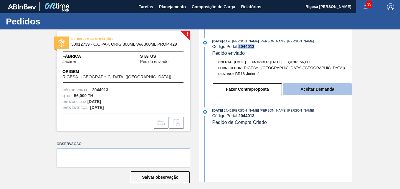
click at [299, 89] on button "Aceitar Demanda" at bounding box center [317, 89] width 69 height 12
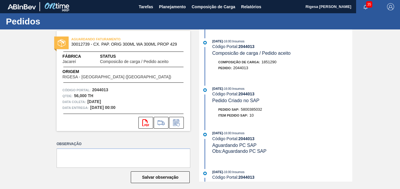
click at [257, 109] on span "5800385032" at bounding box center [251, 109] width 21 height 4
copy span "5800385032"
click at [164, 5] on span "Planejamento" at bounding box center [172, 6] width 27 height 7
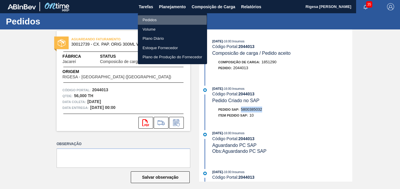
click at [153, 20] on li "Pedidos" at bounding box center [172, 19] width 69 height 9
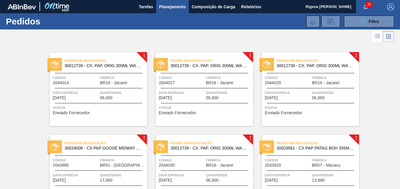
click at [219, 34] on div at bounding box center [200, 36] width 400 height 14
click at [95, 82] on div "Código 2044014" at bounding box center [76, 80] width 46 height 10
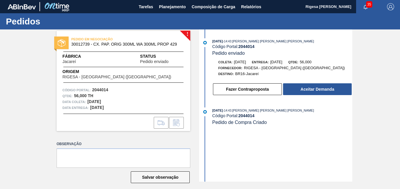
click at [244, 46] on strong "2044014" at bounding box center [246, 46] width 16 height 5
copy strong "2044014"
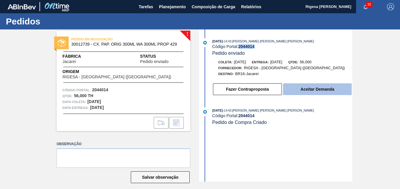
click at [294, 90] on button "Aceitar Demanda" at bounding box center [317, 89] width 69 height 12
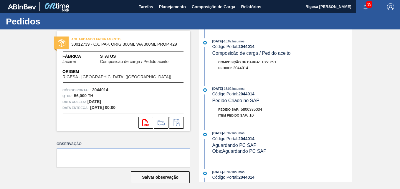
click at [250, 109] on span "5800385034" at bounding box center [251, 109] width 21 height 4
copy span "5800385034"
click at [162, 6] on span "Planejamento" at bounding box center [172, 6] width 27 height 7
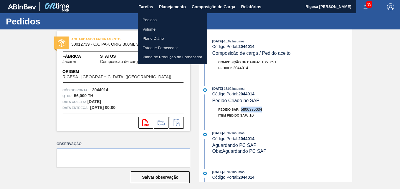
click at [152, 20] on li "Pedidos" at bounding box center [172, 19] width 69 height 9
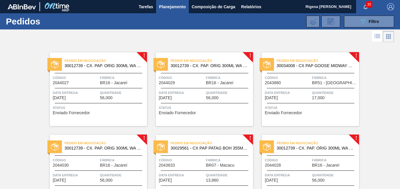
click at [101, 93] on span "Quantidade" at bounding box center [123, 93] width 46 height 6
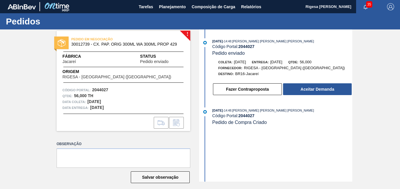
click at [247, 46] on strong "2044027" at bounding box center [246, 46] width 16 height 5
copy strong "2044027"
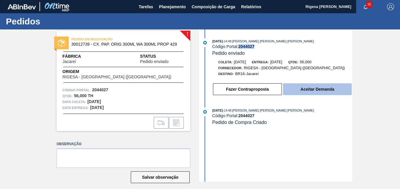
click at [299, 87] on button "Aceitar Demanda" at bounding box center [317, 89] width 69 height 12
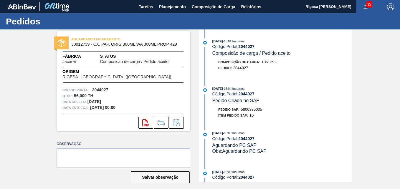
click at [252, 108] on span "5800385035" at bounding box center [251, 109] width 21 height 4
copy span "5800385035"
click at [161, 7] on span "Planejamento" at bounding box center [172, 6] width 27 height 7
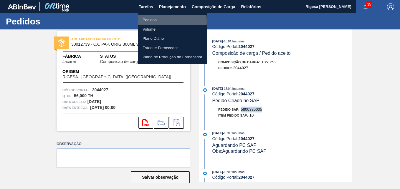
click at [150, 21] on li "Pedidos" at bounding box center [172, 19] width 69 height 9
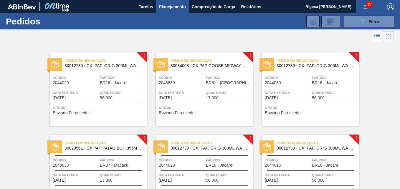
click at [101, 83] on span "BR16 - Jacareí" at bounding box center [113, 83] width 27 height 4
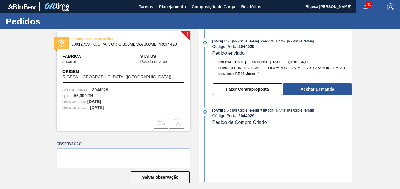
click at [246, 46] on strong "2044029" at bounding box center [246, 46] width 16 height 5
copy strong "2044029"
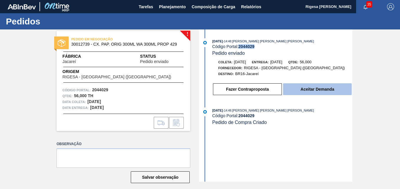
click at [309, 88] on button "Aceitar Demanda" at bounding box center [317, 89] width 69 height 12
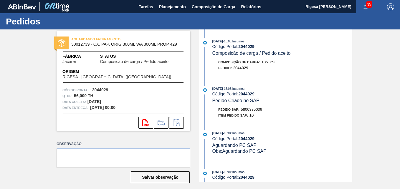
click at [249, 109] on span "5800385036" at bounding box center [251, 109] width 21 height 4
copy span "5800385036"
click at [167, 6] on span "Planejamento" at bounding box center [172, 6] width 27 height 7
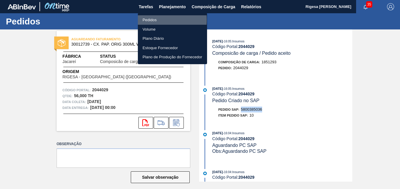
click at [143, 20] on li "Pedidos" at bounding box center [172, 19] width 69 height 9
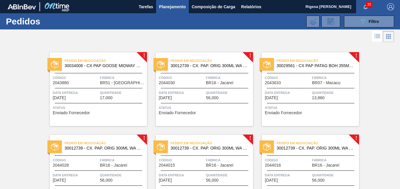
click at [89, 79] on span "Código" at bounding box center [76, 78] width 46 height 6
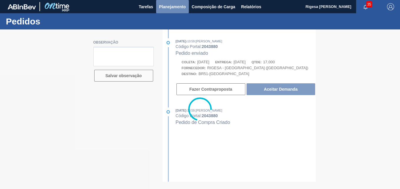
click at [161, 6] on span "Planejamento" at bounding box center [172, 6] width 27 height 7
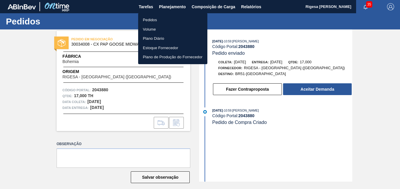
click at [153, 19] on li "Pedidos" at bounding box center [172, 19] width 69 height 9
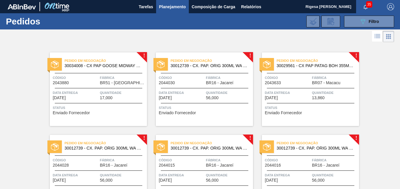
click at [200, 79] on span "Código" at bounding box center [182, 78] width 46 height 6
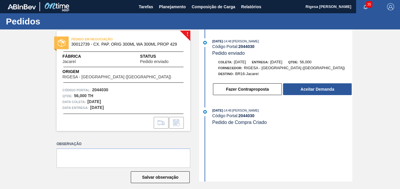
click at [246, 47] on strong "2044030" at bounding box center [246, 46] width 16 height 5
copy strong "2044030"
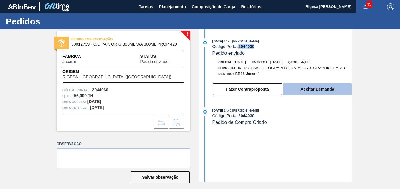
click at [290, 88] on button "Aceitar Demanda" at bounding box center [317, 89] width 69 height 12
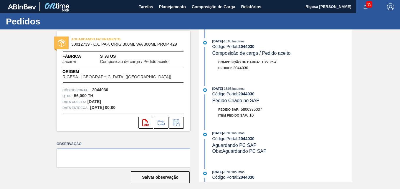
click at [252, 106] on div "[DATE] 16:06 : Insumos Código Portal: 2044030 Pedido Criado no SAP Pedido SAP: …" at bounding box center [276, 104] width 152 height 36
click at [251, 109] on span "5800385037" at bounding box center [251, 109] width 21 height 4
copy span "5800385037"
click at [169, 6] on span "Planejamento" at bounding box center [172, 6] width 27 height 7
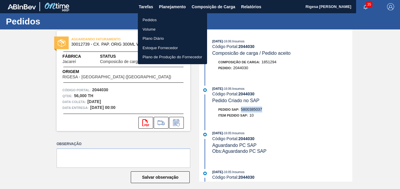
click at [147, 20] on li "Pedidos" at bounding box center [172, 19] width 69 height 9
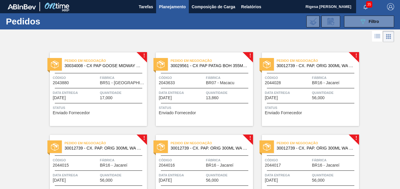
click at [294, 82] on div "Código 2044028" at bounding box center [288, 80] width 46 height 10
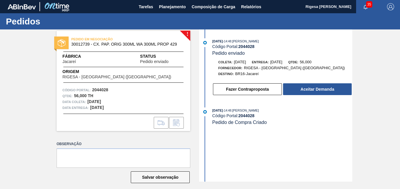
click at [244, 46] on strong "2044028" at bounding box center [246, 46] width 16 height 5
copy strong "2044028"
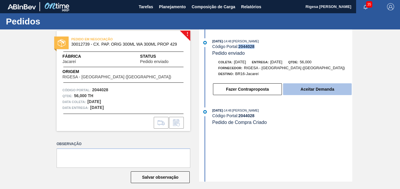
click at [294, 87] on button "Aceitar Demanda" at bounding box center [317, 89] width 69 height 12
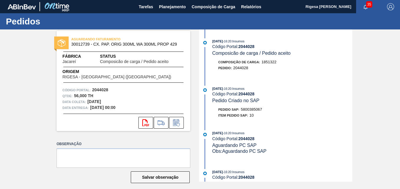
click at [245, 108] on span "5800385067" at bounding box center [251, 109] width 21 height 4
copy span "5800385067"
click at [165, 6] on span "Planejamento" at bounding box center [172, 6] width 27 height 7
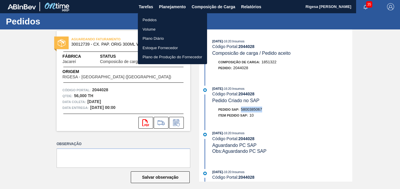
click at [148, 18] on li "Pedidos" at bounding box center [172, 19] width 69 height 9
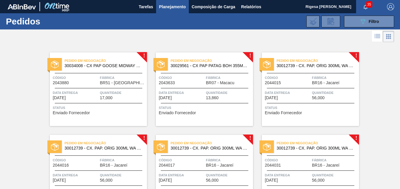
click at [306, 67] on span "30012739 - CX. PAP. ORIG 300ML WA 300ML PROP 429" at bounding box center [315, 66] width 78 height 4
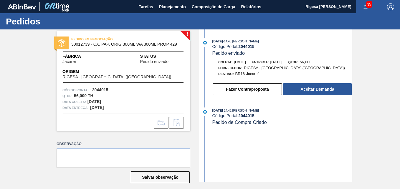
click at [241, 46] on strong "2044015" at bounding box center [246, 46] width 16 height 5
copy strong "2044015"
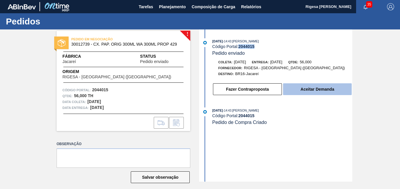
click at [295, 89] on button "Aceitar Demanda" at bounding box center [317, 89] width 69 height 12
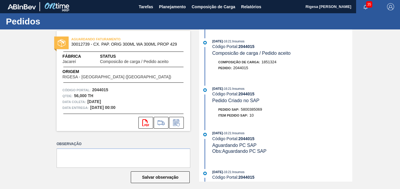
click at [252, 109] on span "5800385069" at bounding box center [251, 109] width 21 height 4
copy span "5800385069"
click at [162, 10] on span "Planejamento" at bounding box center [172, 6] width 27 height 7
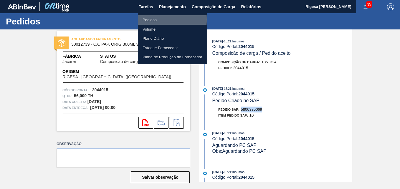
click at [146, 19] on li "Pedidos" at bounding box center [172, 19] width 69 height 9
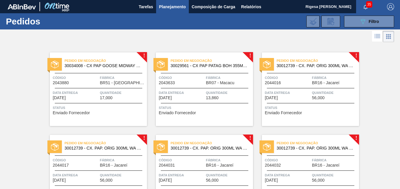
click at [298, 86] on div "Pedido em Negociação 30012739 - CX. PAP. ORIG 300ML WA 300ML PROP 429 Código 20…" at bounding box center [310, 89] width 97 height 74
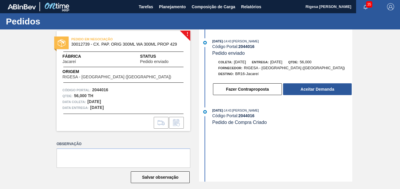
click at [248, 46] on strong "2044016" at bounding box center [246, 46] width 16 height 5
copy strong "2044016"
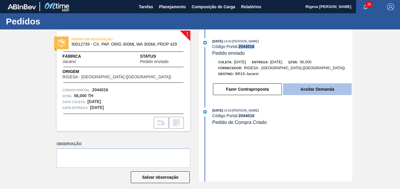
click at [300, 89] on button "Aceitar Demanda" at bounding box center [317, 89] width 69 height 12
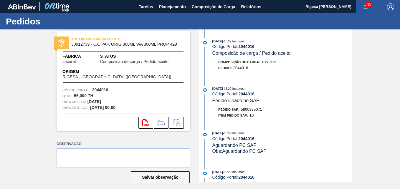
click at [247, 109] on span "5800385071" at bounding box center [251, 109] width 21 height 4
copy span "5800385071"
click at [163, 6] on span "Planejamento" at bounding box center [172, 6] width 27 height 7
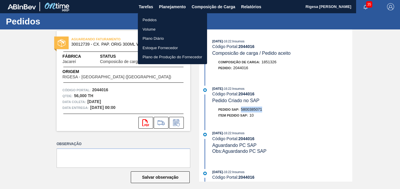
click at [148, 17] on li "Pedidos" at bounding box center [172, 19] width 69 height 9
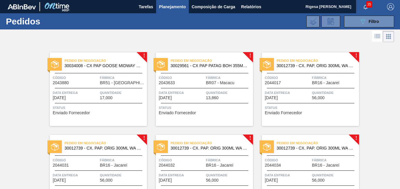
click at [311, 69] on div "Pedido em Negociação 30012739 - CX. PAP. ORIG 300ML WA 300ML PROP 429" at bounding box center [310, 63] width 97 height 13
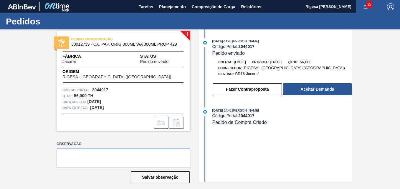
click at [248, 45] on strong "2044017" at bounding box center [246, 46] width 16 height 5
copy strong "2044017"
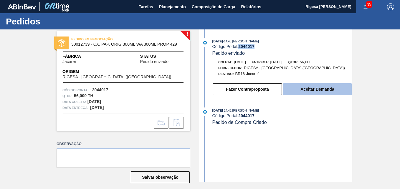
click at [299, 89] on button "Aceitar Demanda" at bounding box center [317, 89] width 69 height 12
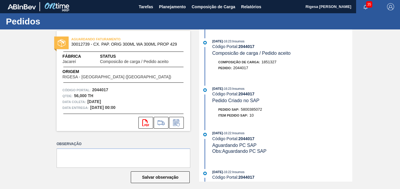
click at [251, 107] on span "5800385072" at bounding box center [251, 109] width 21 height 4
copy span "5800385072"
click at [163, 7] on span "Planejamento" at bounding box center [172, 6] width 27 height 7
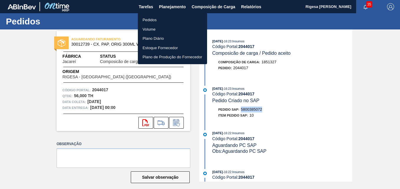
click at [147, 21] on li "Pedidos" at bounding box center [172, 19] width 69 height 9
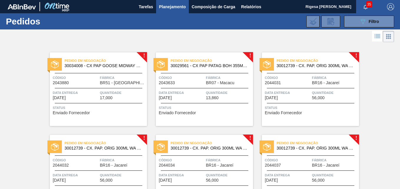
click at [298, 71] on div "Pedido em Negociação 30012739 - CX. PAP. ORIG 300ML WA 300ML PROP 429 Código 20…" at bounding box center [310, 89] width 97 height 74
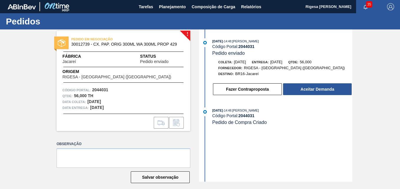
click at [248, 46] on strong "2044031" at bounding box center [246, 46] width 16 height 5
copy strong "2044031"
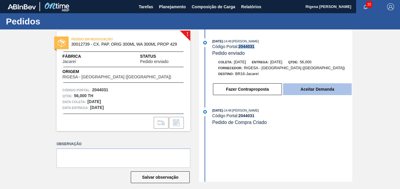
click at [300, 89] on button "Aceitar Demanda" at bounding box center [317, 89] width 69 height 12
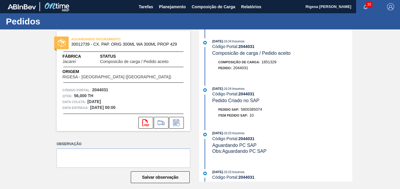
click at [246, 109] on span "5800385074" at bounding box center [251, 109] width 21 height 4
copy span "5800385074"
